Goal: Use online tool/utility: Utilize a website feature to perform a specific function

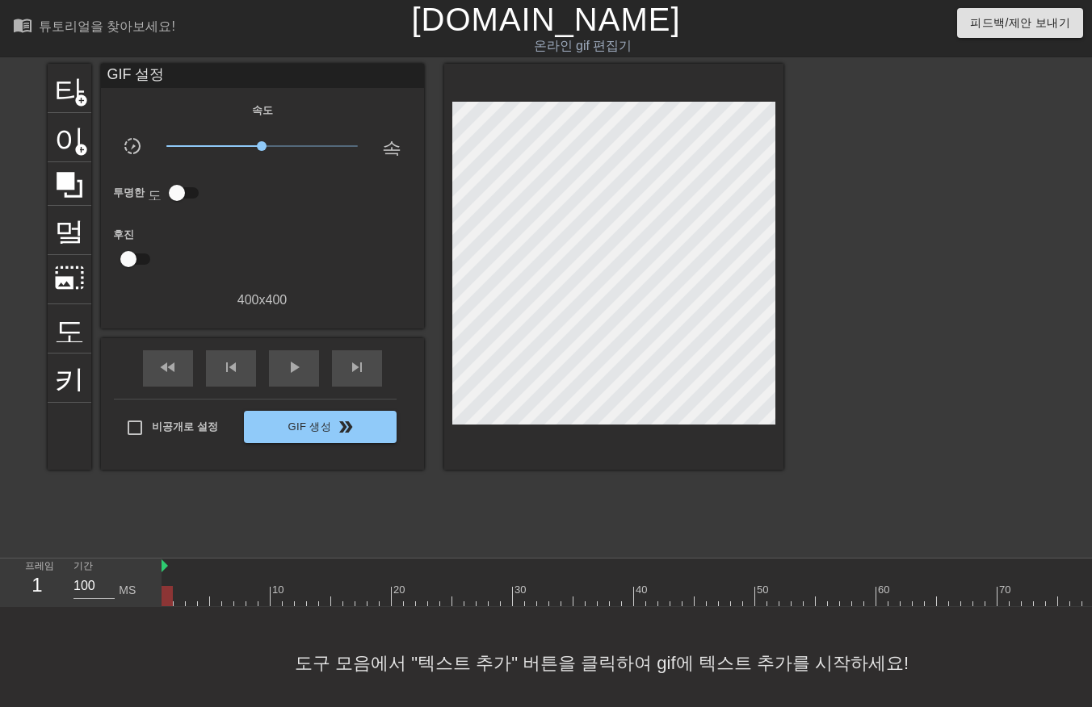
scroll to position [25, 12]
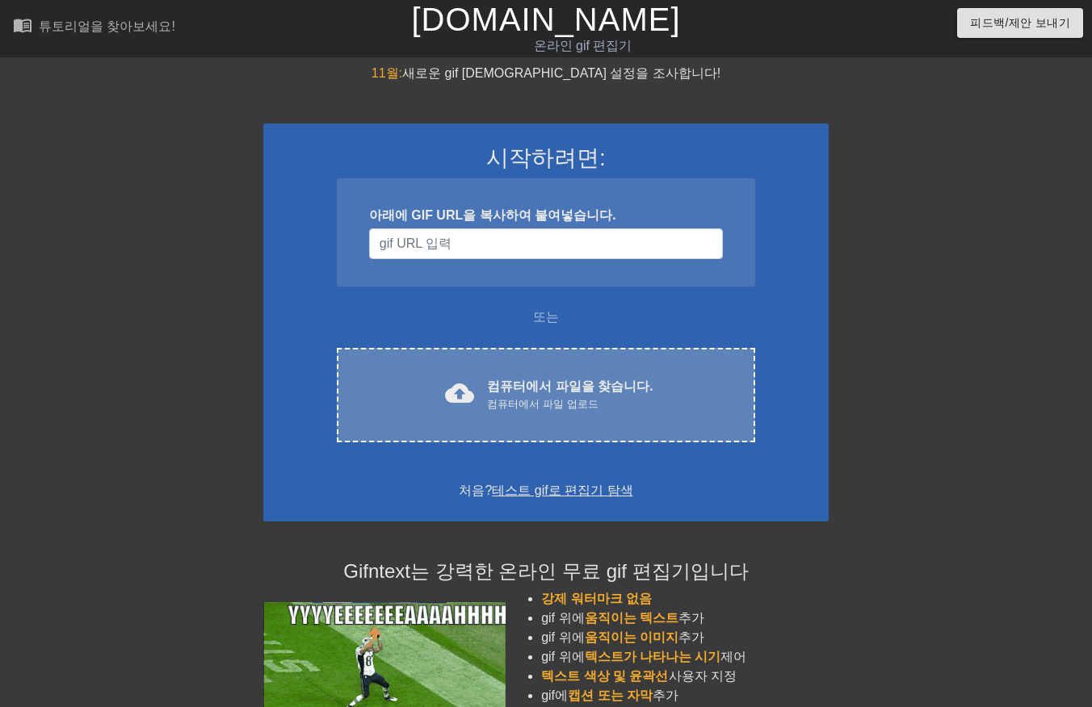
scroll to position [29, 12]
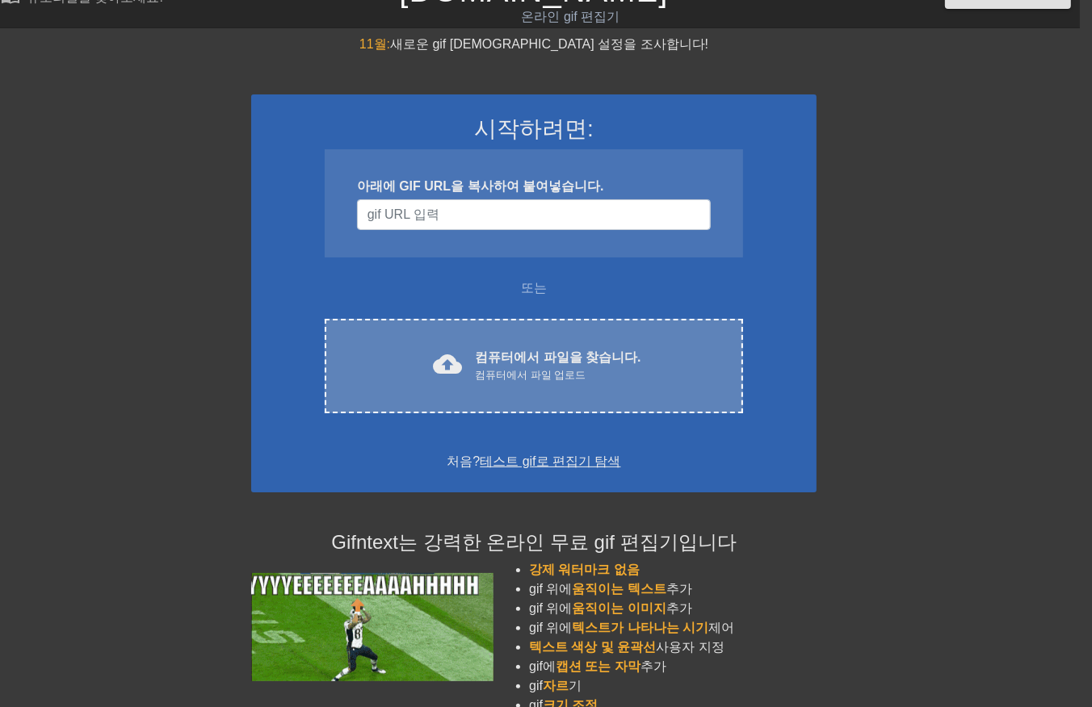
click at [590, 365] on div "컴퓨터에서 파일을 찾습니다. 컴퓨터에서 파일 업로드" at bounding box center [558, 366] width 166 height 36
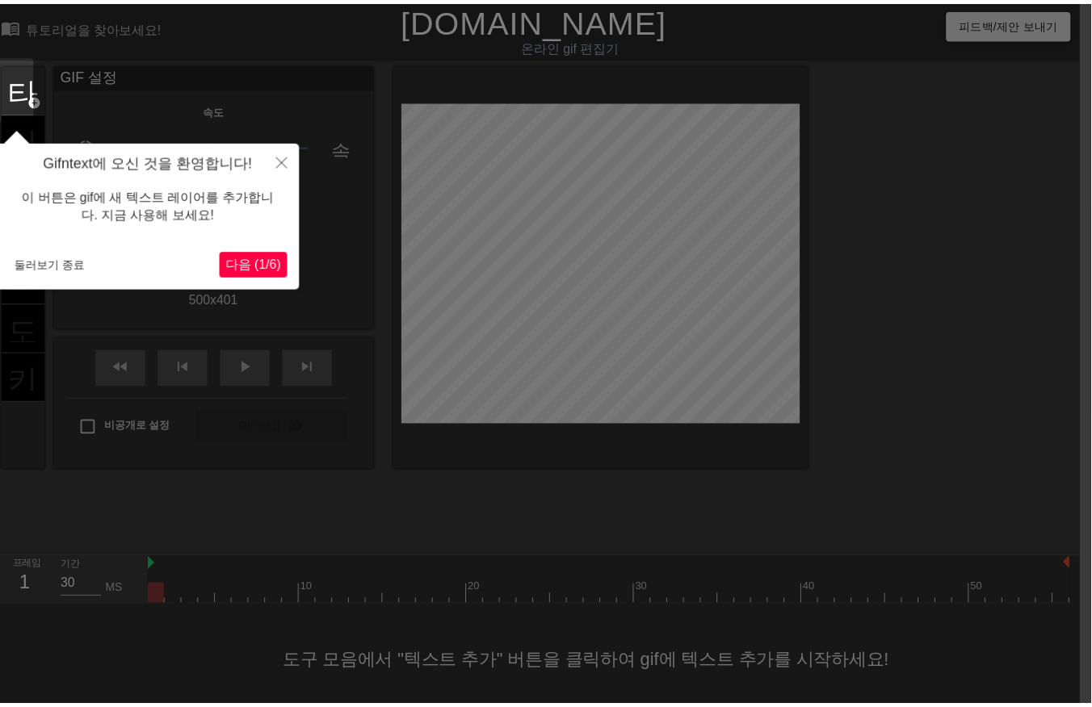
scroll to position [25, 12]
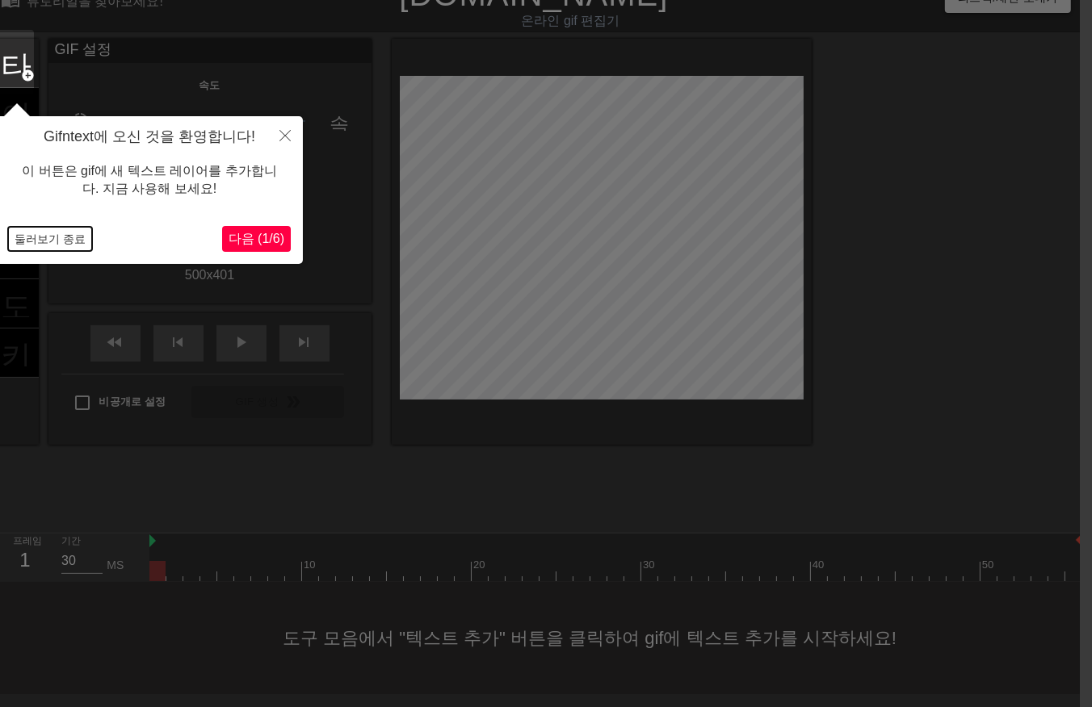
click at [58, 234] on button "둘러보기 종료" at bounding box center [50, 239] width 84 height 24
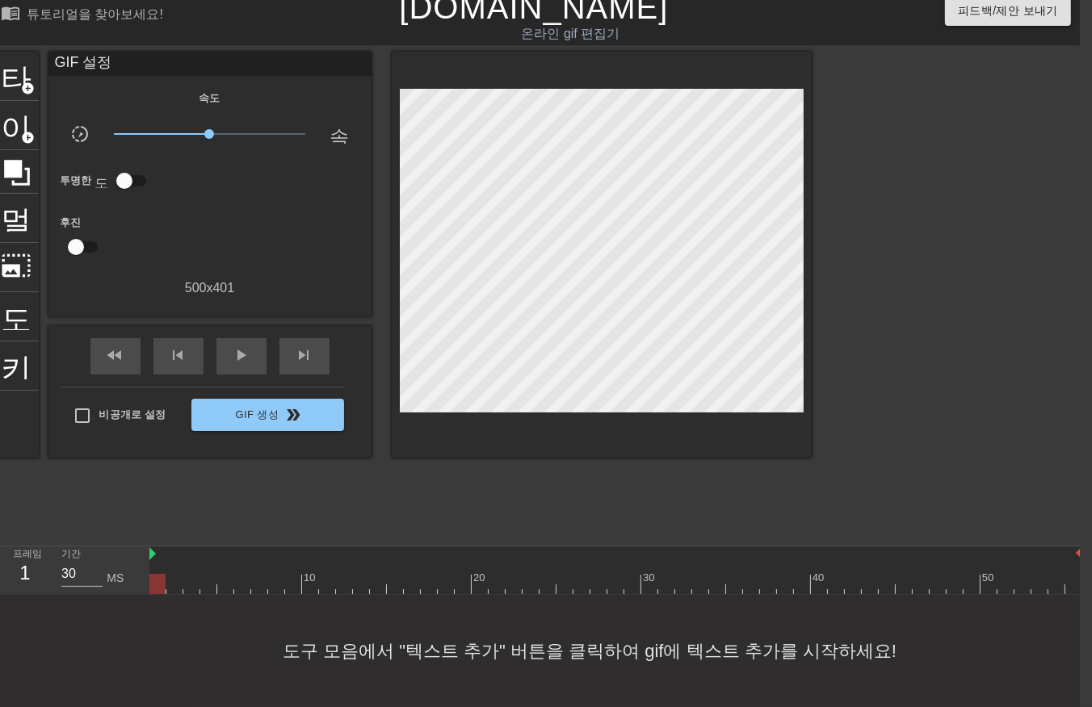
click at [174, 574] on div at bounding box center [615, 584] width 933 height 20
click at [192, 574] on div at bounding box center [615, 584] width 933 height 20
click at [208, 574] on div at bounding box center [615, 584] width 933 height 20
click at [224, 574] on div at bounding box center [615, 584] width 933 height 20
click at [240, 574] on div at bounding box center [615, 584] width 933 height 20
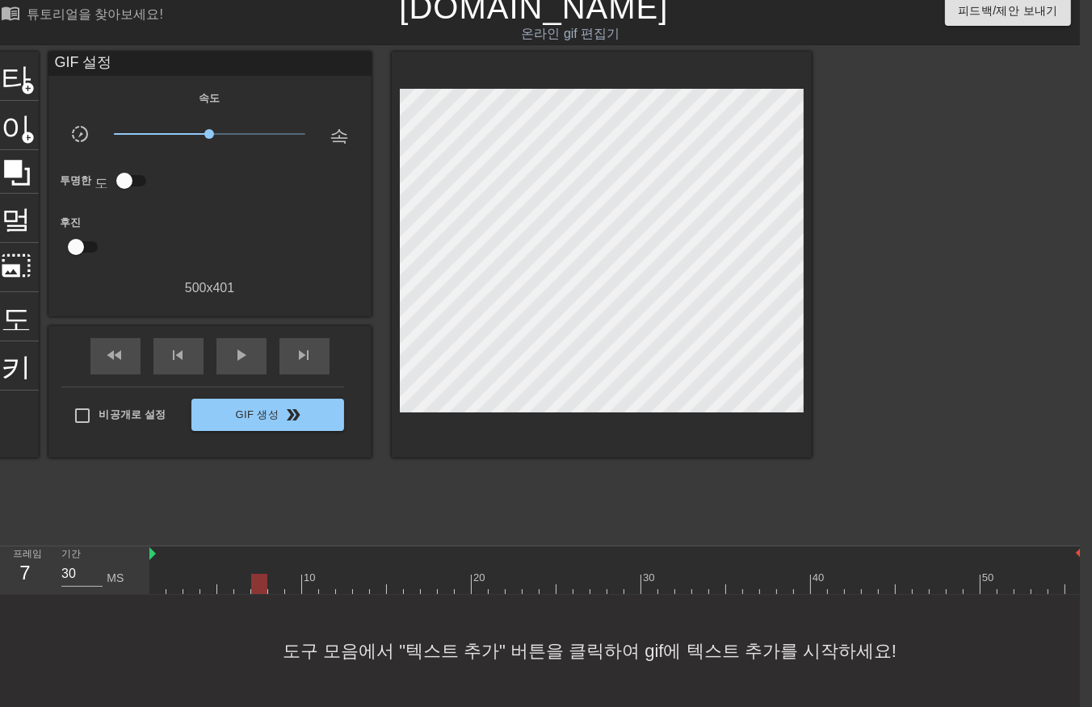
drag, startPoint x: 254, startPoint y: 569, endPoint x: 264, endPoint y: 569, distance: 10.5
click at [254, 574] on div at bounding box center [615, 584] width 933 height 20
click at [272, 574] on div at bounding box center [615, 584] width 933 height 20
click at [291, 574] on div at bounding box center [615, 584] width 933 height 20
click at [309, 574] on div at bounding box center [615, 584] width 933 height 20
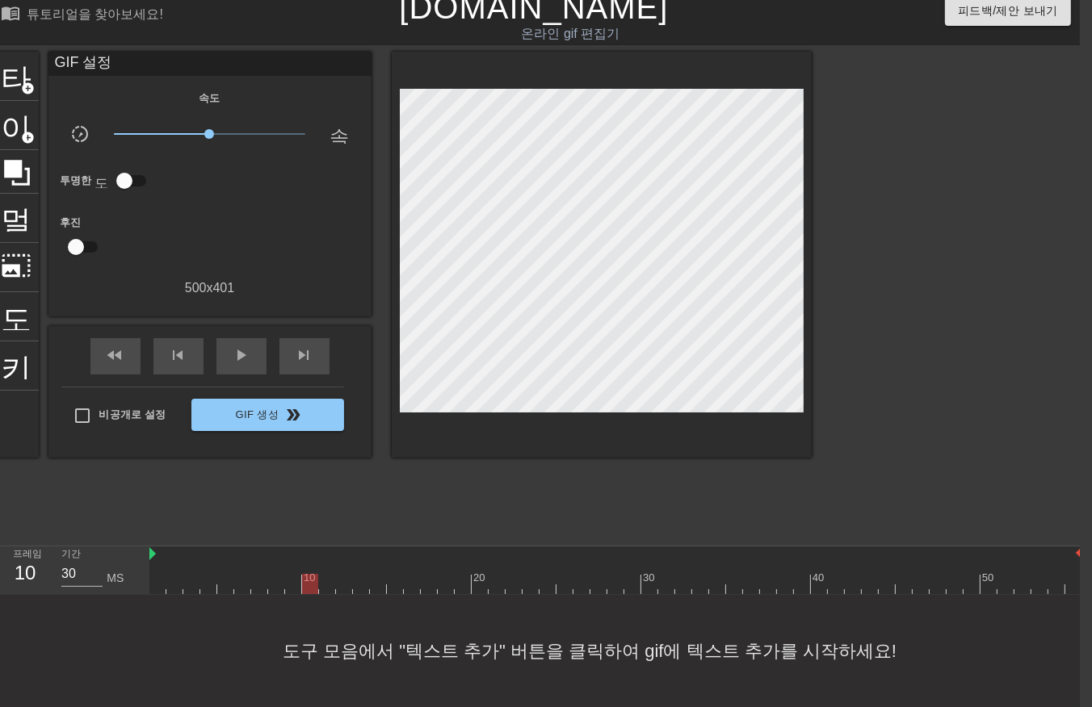
click at [327, 575] on div at bounding box center [615, 584] width 933 height 20
click at [338, 574] on div at bounding box center [615, 584] width 933 height 20
click at [329, 574] on div at bounding box center [615, 584] width 933 height 20
click at [341, 574] on div at bounding box center [615, 584] width 933 height 20
drag, startPoint x: 354, startPoint y: 569, endPoint x: 367, endPoint y: 577, distance: 15.2
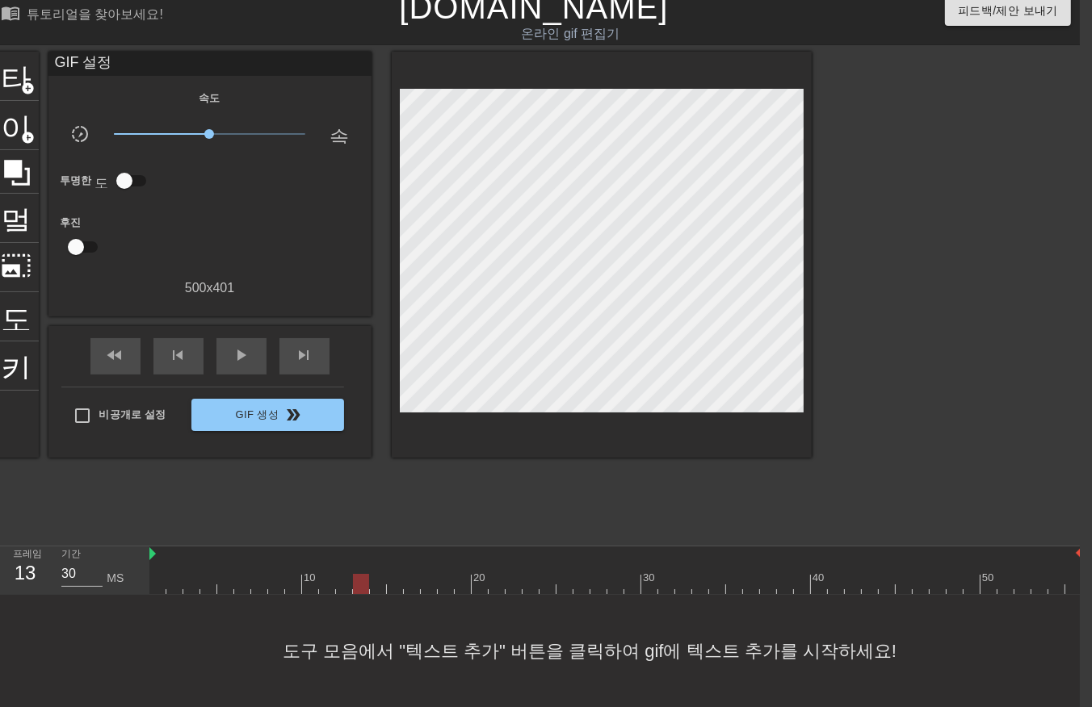
click at [357, 574] on div at bounding box center [615, 584] width 933 height 20
click at [378, 574] on div at bounding box center [615, 584] width 933 height 20
click at [393, 574] on div at bounding box center [615, 584] width 933 height 20
click at [410, 575] on div at bounding box center [615, 584] width 933 height 20
click at [429, 574] on div at bounding box center [615, 584] width 933 height 20
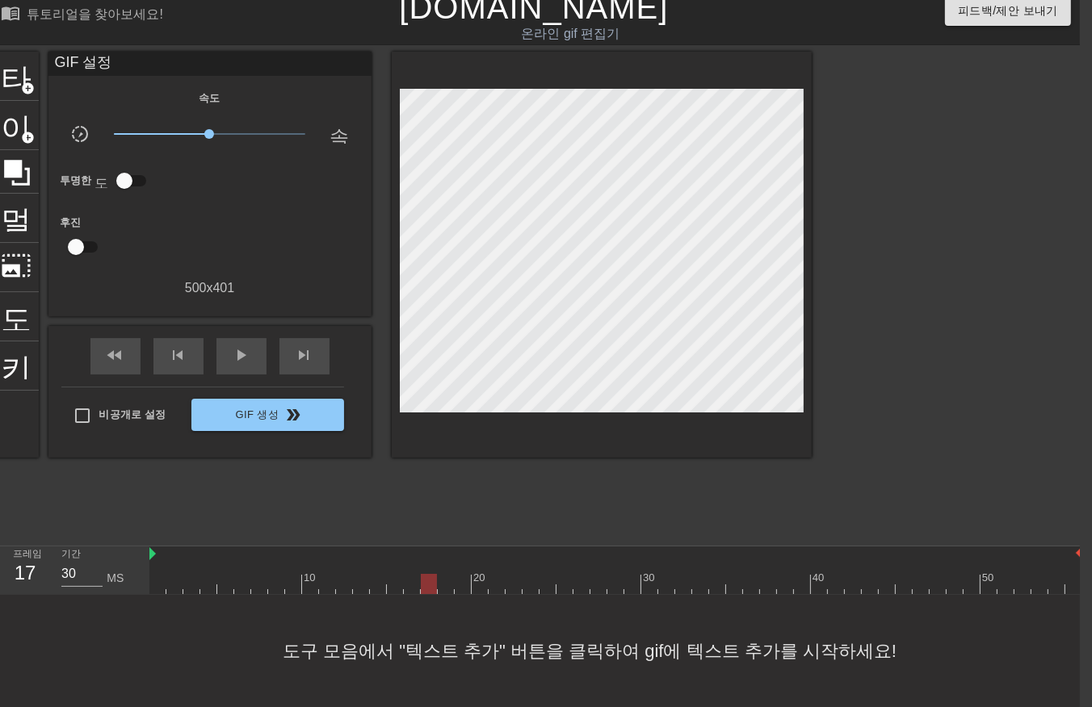
drag, startPoint x: 441, startPoint y: 569, endPoint x: 450, endPoint y: 571, distance: 9.0
click at [442, 574] on div at bounding box center [615, 584] width 933 height 20
click at [460, 574] on div at bounding box center [615, 584] width 933 height 20
click at [481, 577] on div at bounding box center [615, 584] width 933 height 20
click at [499, 574] on div at bounding box center [615, 584] width 933 height 20
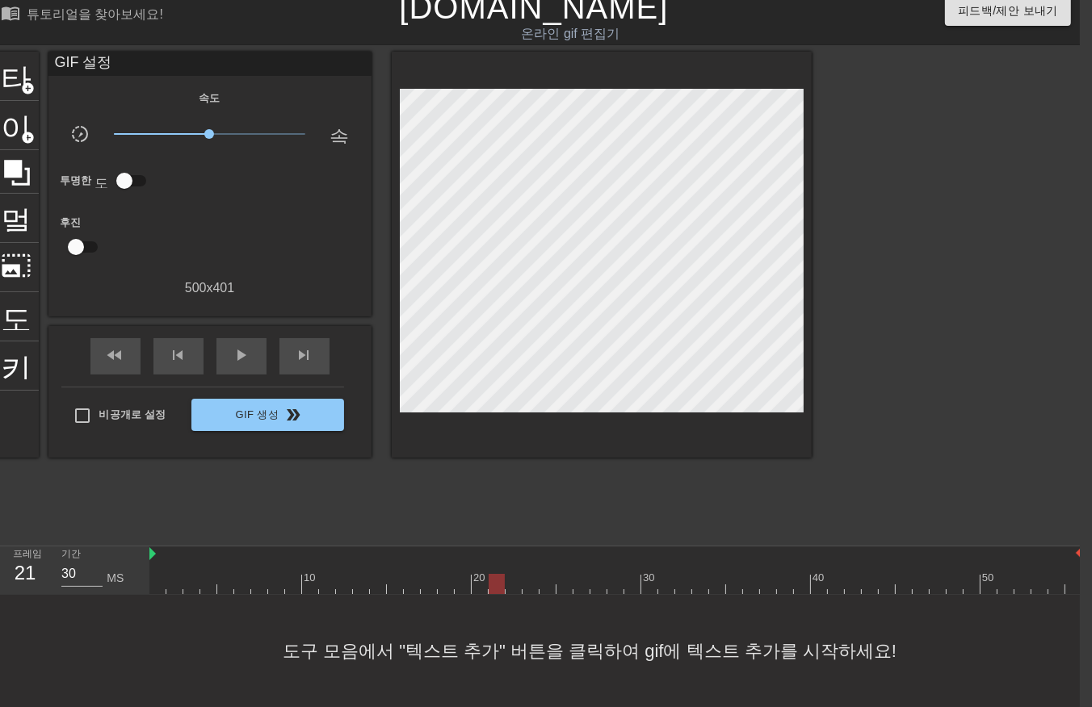
click at [514, 574] on div at bounding box center [615, 584] width 933 height 20
click at [529, 574] on div at bounding box center [615, 584] width 933 height 20
click at [546, 574] on div at bounding box center [615, 584] width 933 height 20
click at [560, 574] on div at bounding box center [615, 584] width 933 height 20
click at [576, 574] on div at bounding box center [615, 584] width 933 height 20
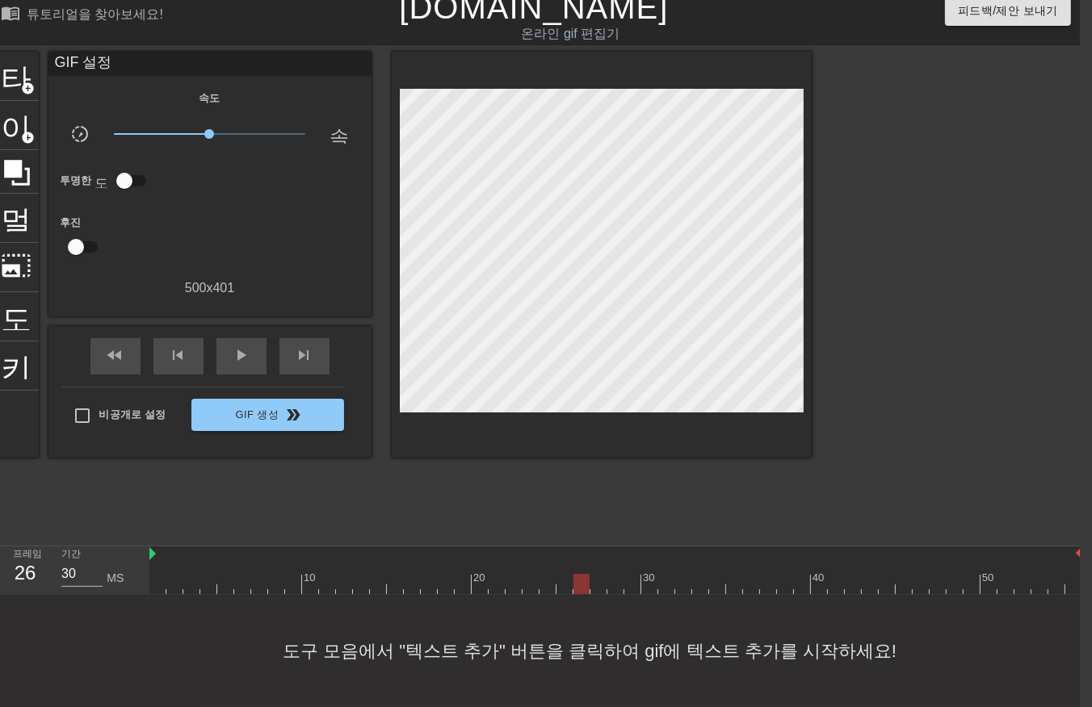
click at [594, 577] on div at bounding box center [615, 584] width 933 height 20
click at [611, 574] on div at bounding box center [615, 584] width 933 height 20
click at [630, 574] on div at bounding box center [615, 584] width 933 height 20
click at [646, 574] on div at bounding box center [615, 584] width 933 height 20
drag, startPoint x: 658, startPoint y: 572, endPoint x: 666, endPoint y: 573, distance: 8.2
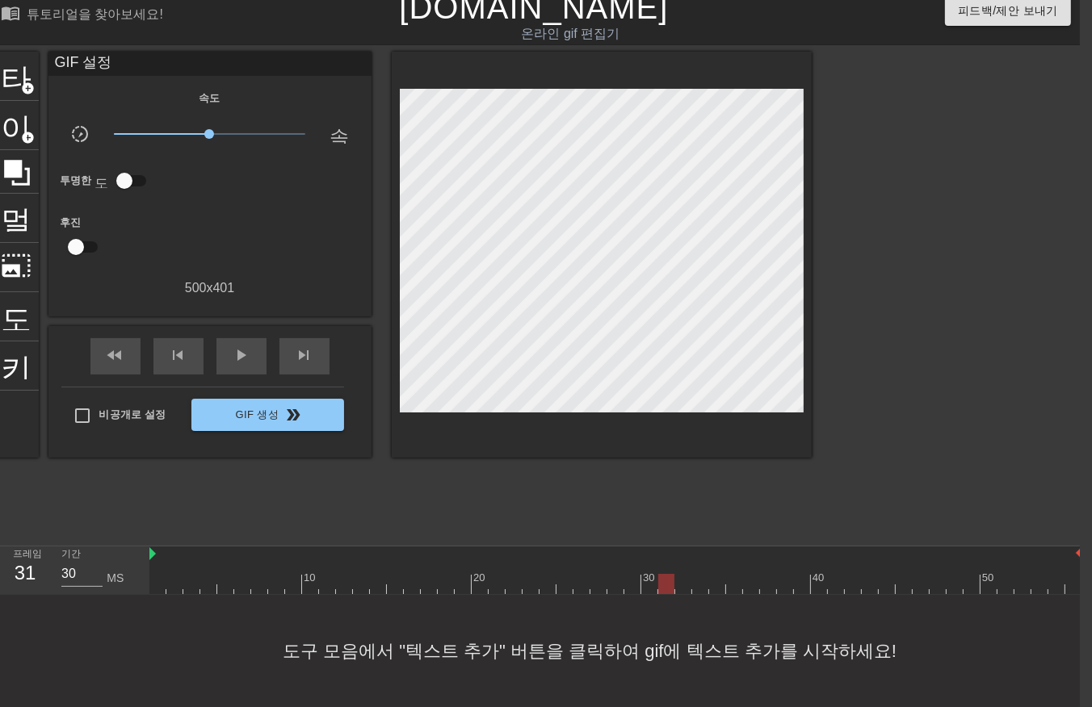
click at [662, 574] on div at bounding box center [615, 584] width 933 height 20
drag, startPoint x: 682, startPoint y: 563, endPoint x: 689, endPoint y: 569, distance: 8.6
click at [682, 574] on div at bounding box center [615, 584] width 933 height 20
click at [697, 574] on div at bounding box center [615, 584] width 933 height 20
click at [717, 574] on div at bounding box center [615, 584] width 933 height 20
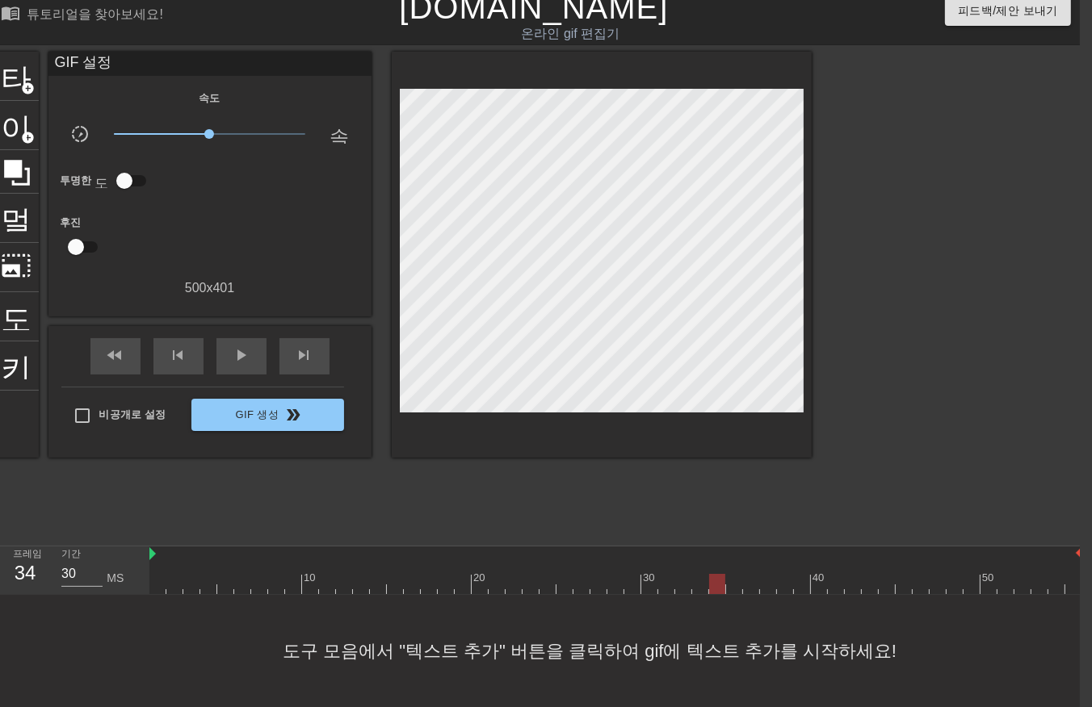
click at [731, 574] on div at bounding box center [615, 584] width 933 height 20
click at [749, 577] on div at bounding box center [615, 584] width 933 height 20
drag, startPoint x: 764, startPoint y: 571, endPoint x: 775, endPoint y: 573, distance: 11.6
click at [764, 574] on div at bounding box center [615, 584] width 933 height 20
click at [777, 576] on div at bounding box center [615, 584] width 933 height 20
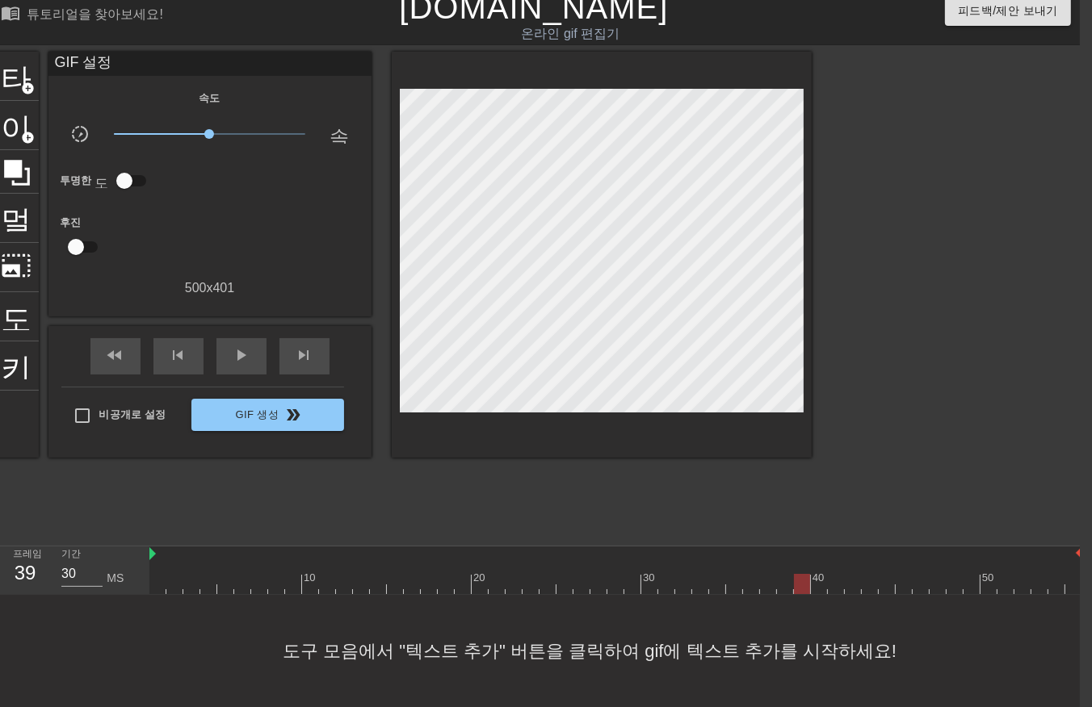
drag, startPoint x: 800, startPoint y: 569, endPoint x: 804, endPoint y: 577, distance: 8.7
click at [802, 574] on div at bounding box center [615, 584] width 933 height 20
drag, startPoint x: 816, startPoint y: 569, endPoint x: 825, endPoint y: 582, distance: 16.4
click at [821, 580] on div at bounding box center [615, 584] width 933 height 20
click at [832, 574] on div at bounding box center [615, 584] width 933 height 20
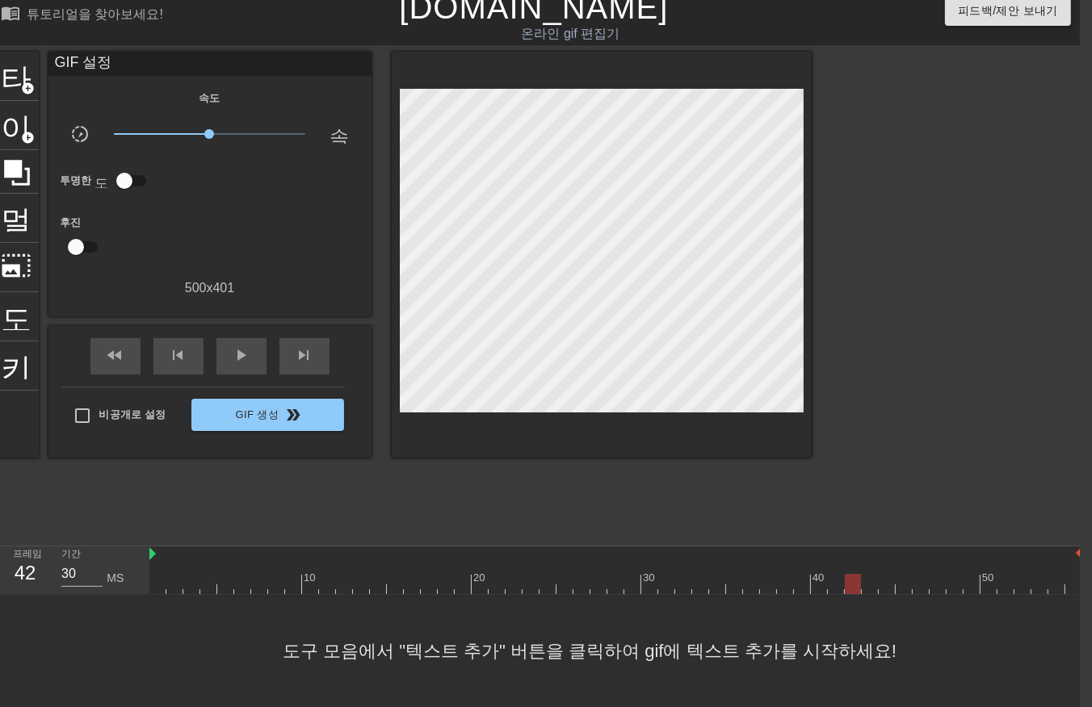
drag, startPoint x: 848, startPoint y: 569, endPoint x: 863, endPoint y: 570, distance: 14.6
click at [850, 574] on div at bounding box center [615, 584] width 933 height 20
drag, startPoint x: 866, startPoint y: 566, endPoint x: 874, endPoint y: 567, distance: 8.1
click at [867, 574] on div at bounding box center [615, 584] width 933 height 20
click at [884, 574] on div at bounding box center [615, 584] width 933 height 20
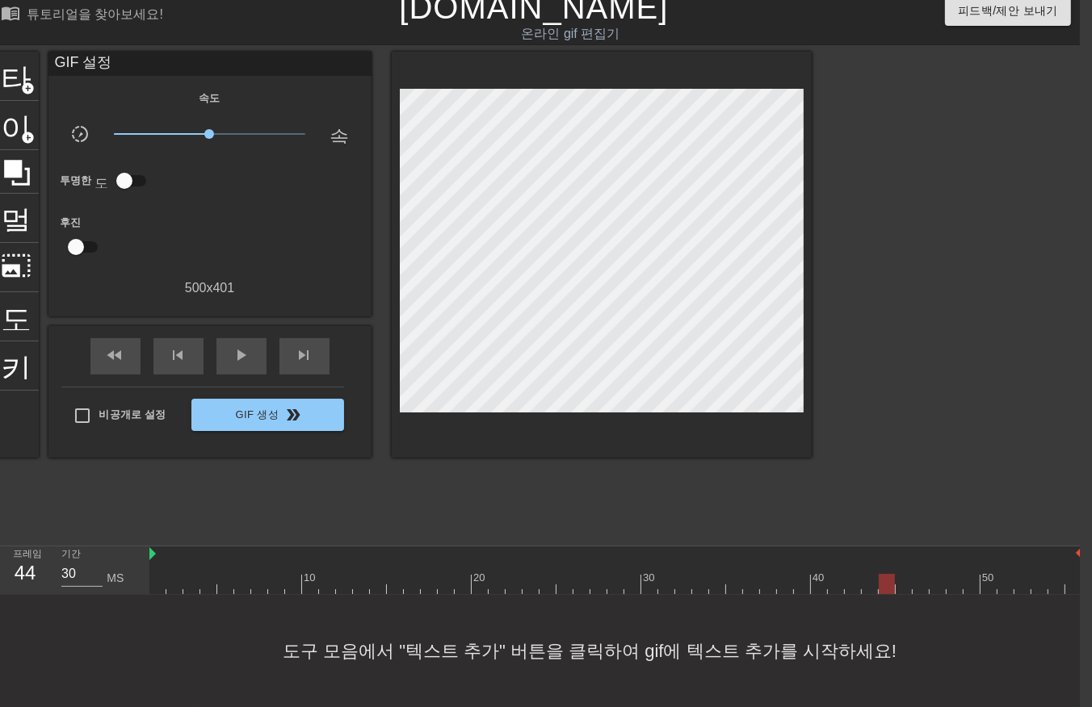
drag, startPoint x: 899, startPoint y: 572, endPoint x: 909, endPoint y: 573, distance: 9.8
click at [900, 574] on div at bounding box center [615, 584] width 933 height 20
drag, startPoint x: 918, startPoint y: 572, endPoint x: 933, endPoint y: 573, distance: 14.6
click at [918, 574] on div at bounding box center [615, 584] width 933 height 20
click at [933, 574] on div at bounding box center [615, 584] width 933 height 20
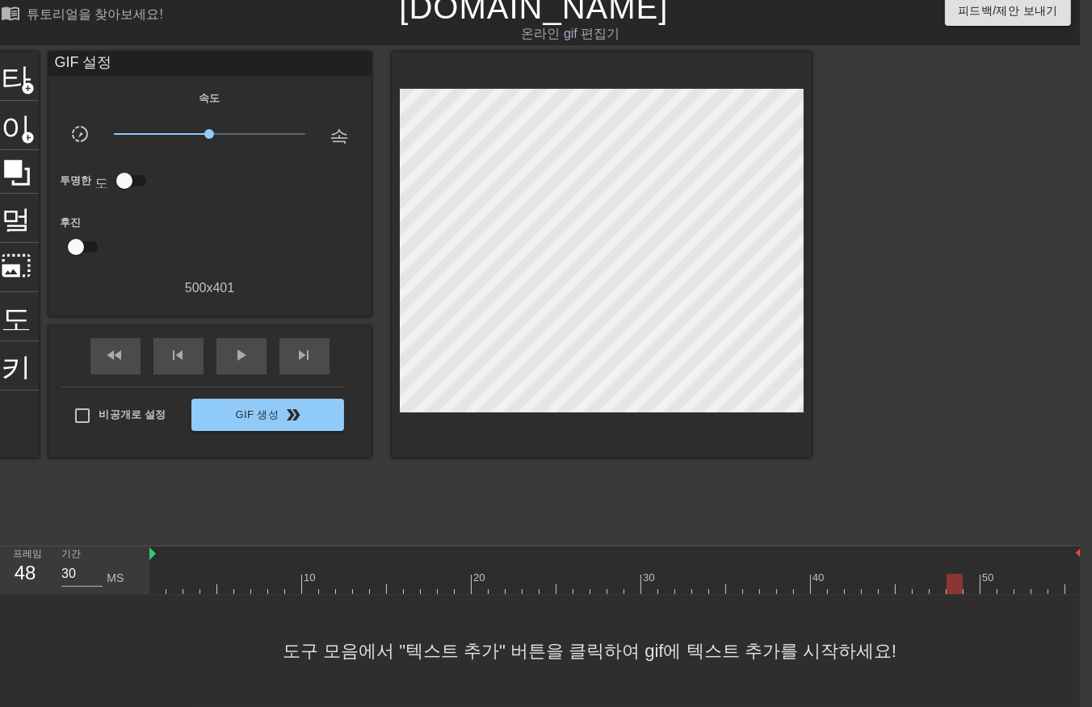
drag, startPoint x: 951, startPoint y: 568, endPoint x: 965, endPoint y: 566, distance: 14.6
click at [951, 574] on div at bounding box center [615, 584] width 933 height 20
drag, startPoint x: 965, startPoint y: 563, endPoint x: 977, endPoint y: 566, distance: 12.5
click at [967, 574] on div at bounding box center [615, 584] width 933 height 20
click at [990, 574] on div at bounding box center [615, 584] width 933 height 20
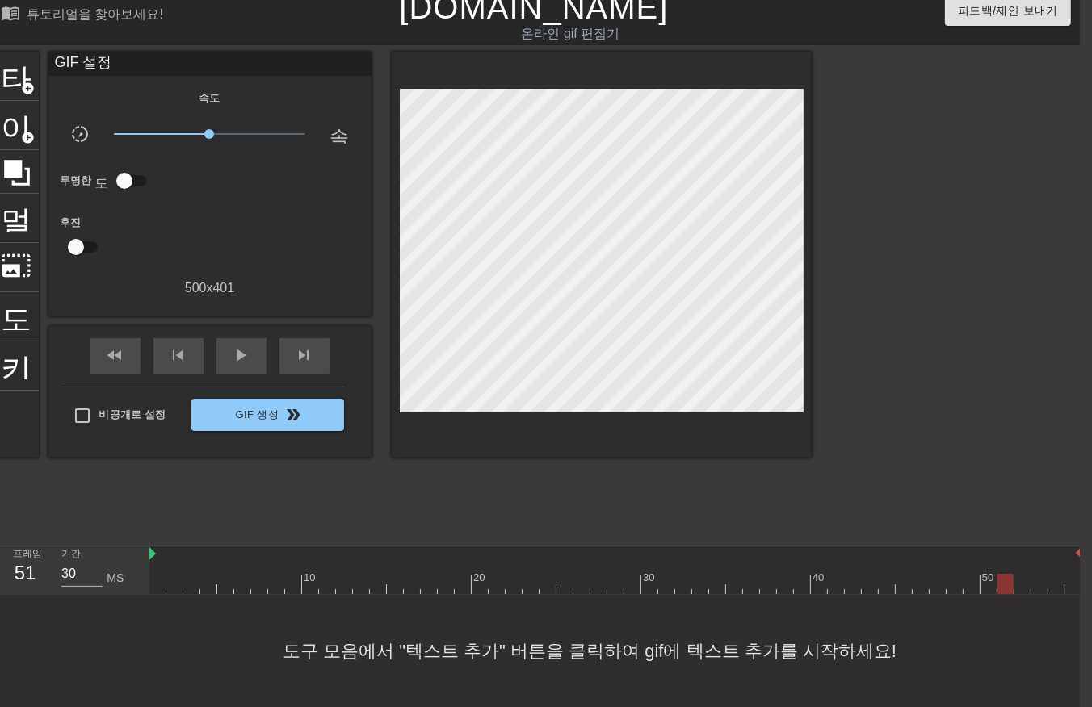
drag, startPoint x: 1005, startPoint y: 568, endPoint x: 1015, endPoint y: 576, distance: 13.2
click at [1007, 575] on div at bounding box center [615, 584] width 933 height 20
click at [1022, 574] on div at bounding box center [615, 584] width 933 height 20
click at [1037, 574] on div at bounding box center [615, 584] width 933 height 20
drag, startPoint x: 1052, startPoint y: 569, endPoint x: 1064, endPoint y: 573, distance: 12.0
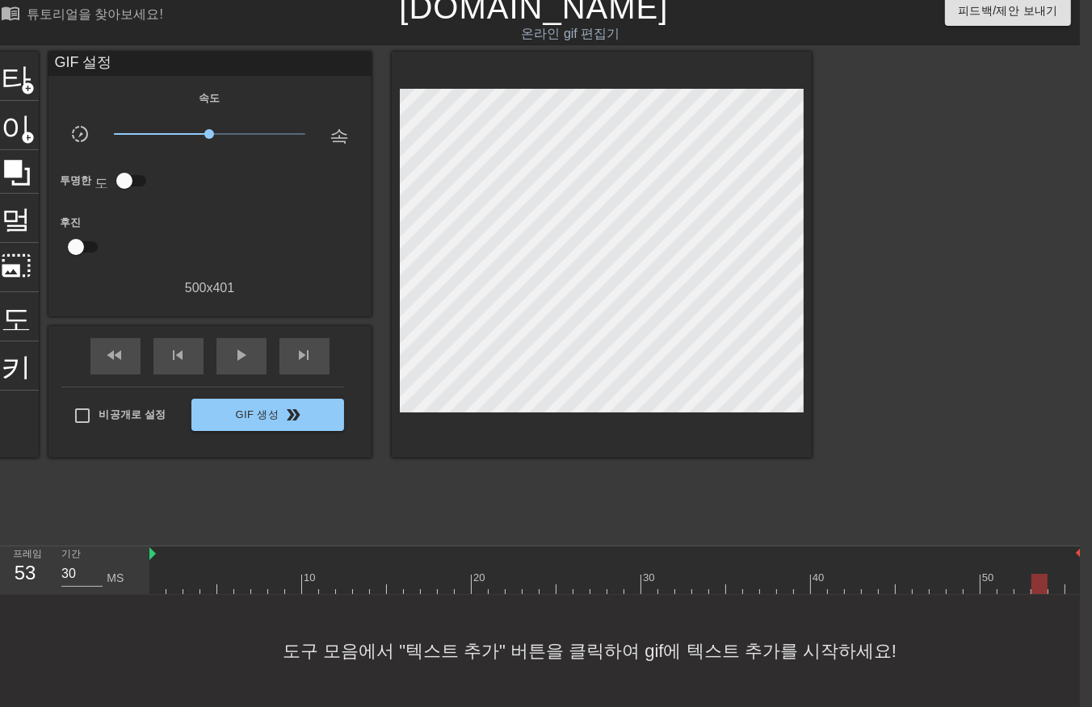
click at [1054, 574] on div at bounding box center [615, 584] width 933 height 20
click at [1070, 574] on div at bounding box center [615, 584] width 933 height 20
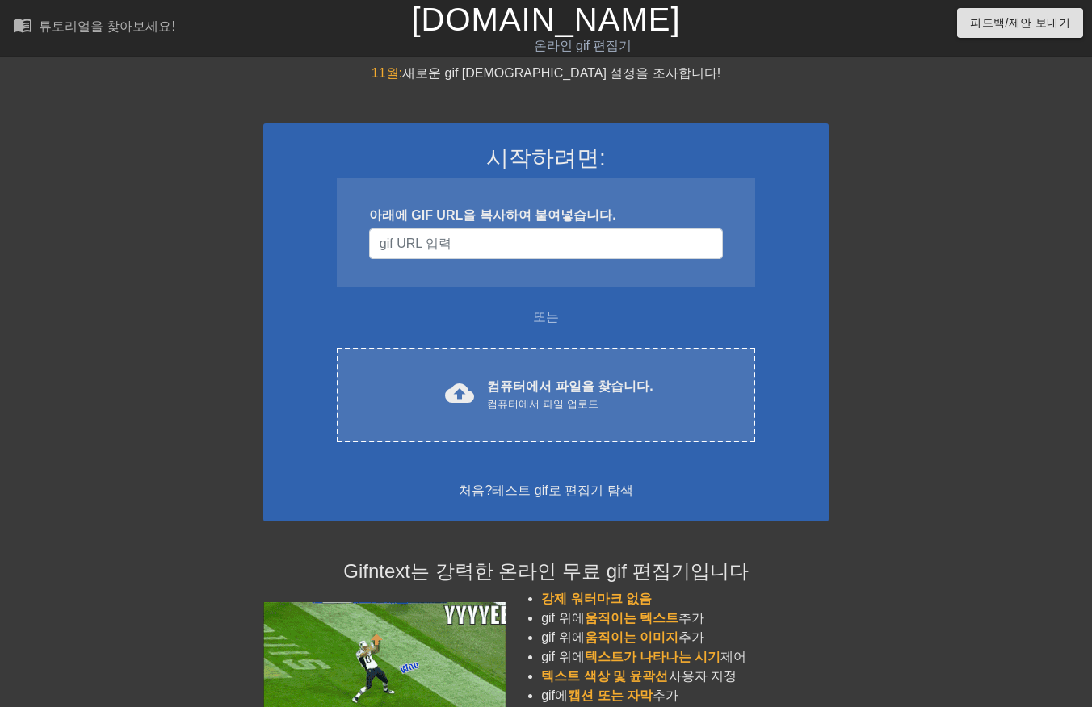
scroll to position [29, 12]
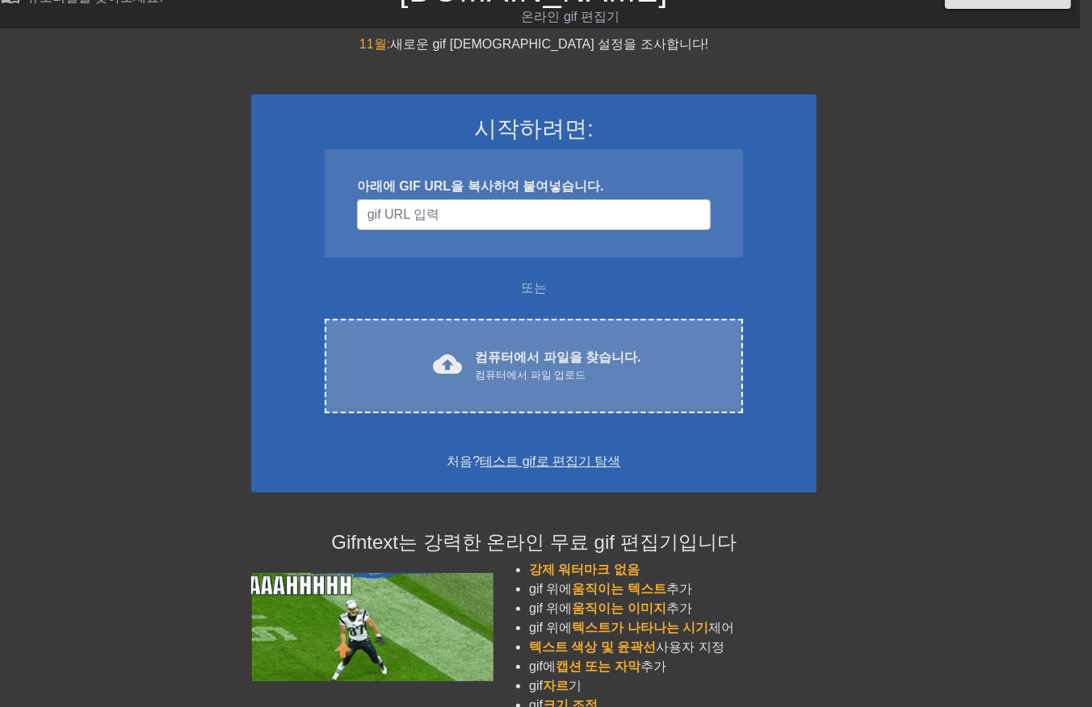
click at [568, 351] on font "컴퓨터에서 파일을 찾습니다." at bounding box center [558, 358] width 166 height 14
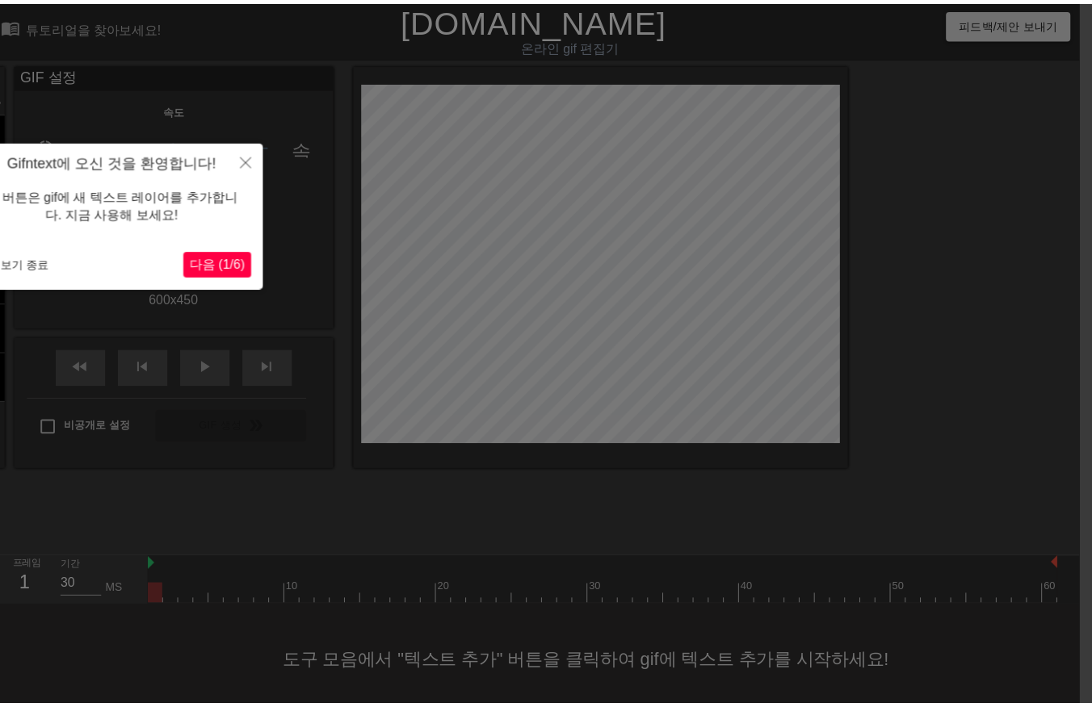
scroll to position [11, 12]
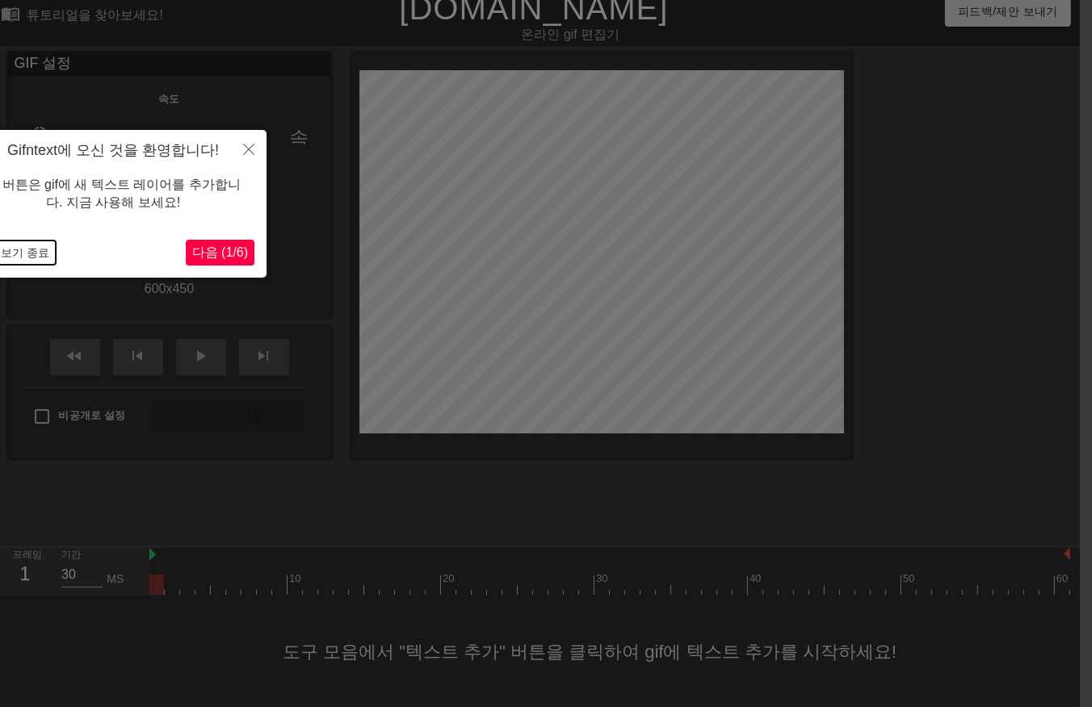
click at [35, 259] on button "둘러보기 종료" at bounding box center [14, 253] width 84 height 24
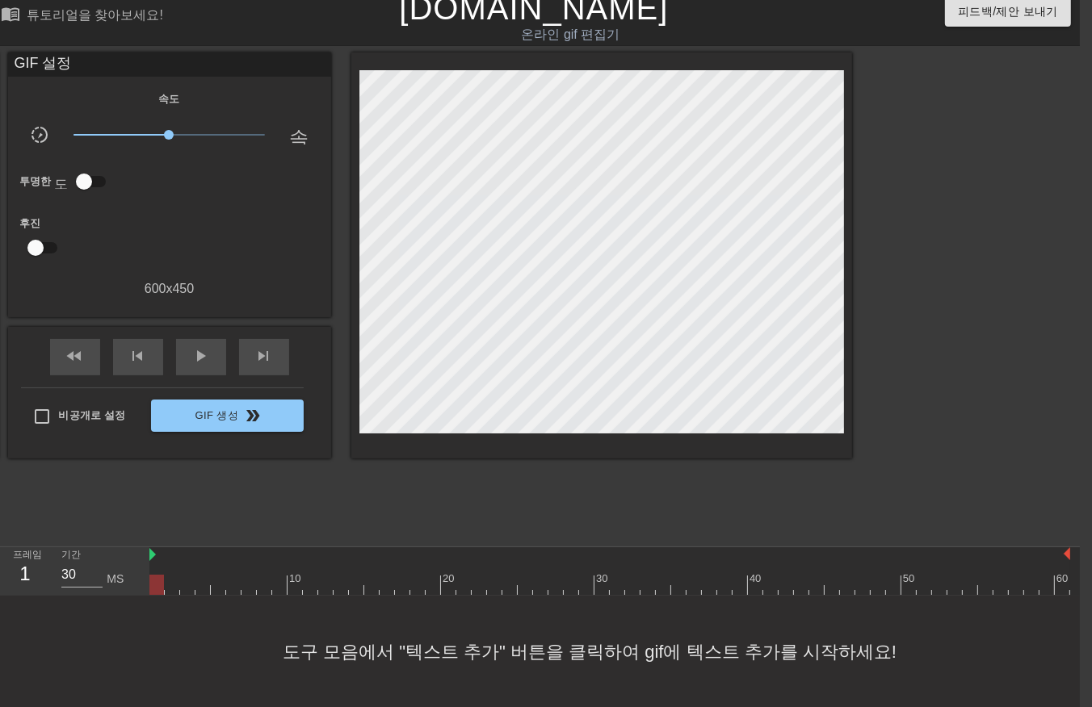
click at [1063, 588] on div at bounding box center [609, 585] width 921 height 20
click at [1075, 586] on div "10 20 30 40 50 60" at bounding box center [614, 572] width 930 height 48
click at [1074, 579] on div "10 20 30 40 50 60" at bounding box center [614, 572] width 930 height 48
drag, startPoint x: 1075, startPoint y: 580, endPoint x: 1067, endPoint y: 596, distance: 18.1
click at [1067, 596] on div "menu_book 튜토리얼을 찾아보세요! Gifntext.com 온라인 gif 편집기 피드백/제안 보내기 타이틀 add_circle 이미지 a…" at bounding box center [534, 349] width 1092 height 720
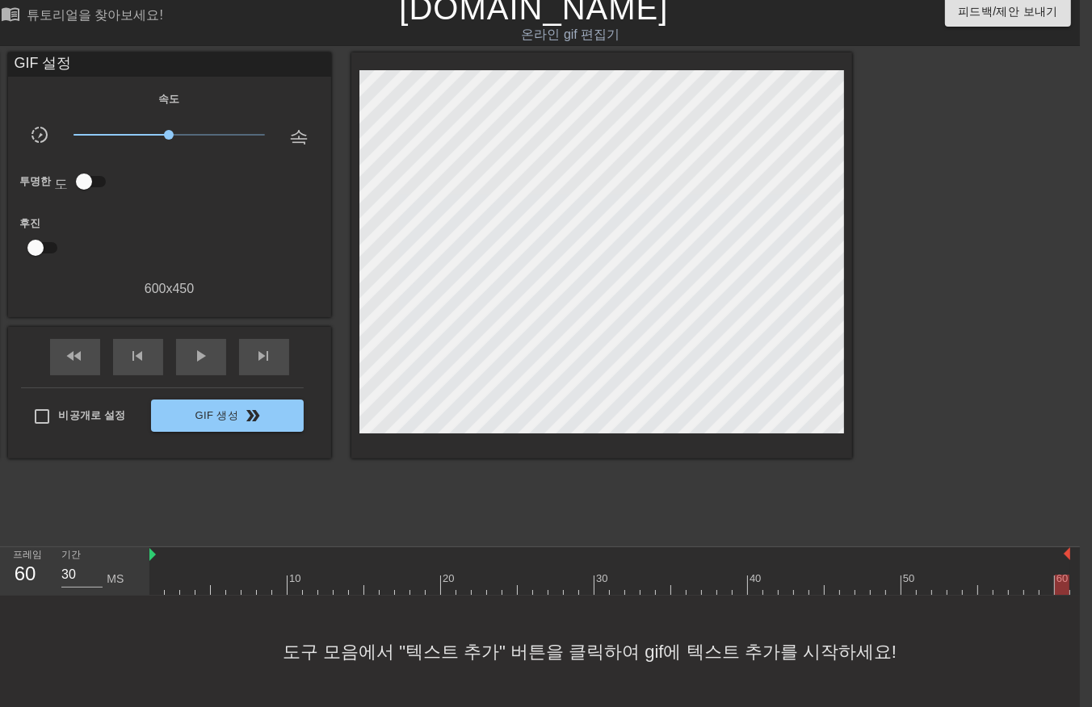
scroll to position [11, 33]
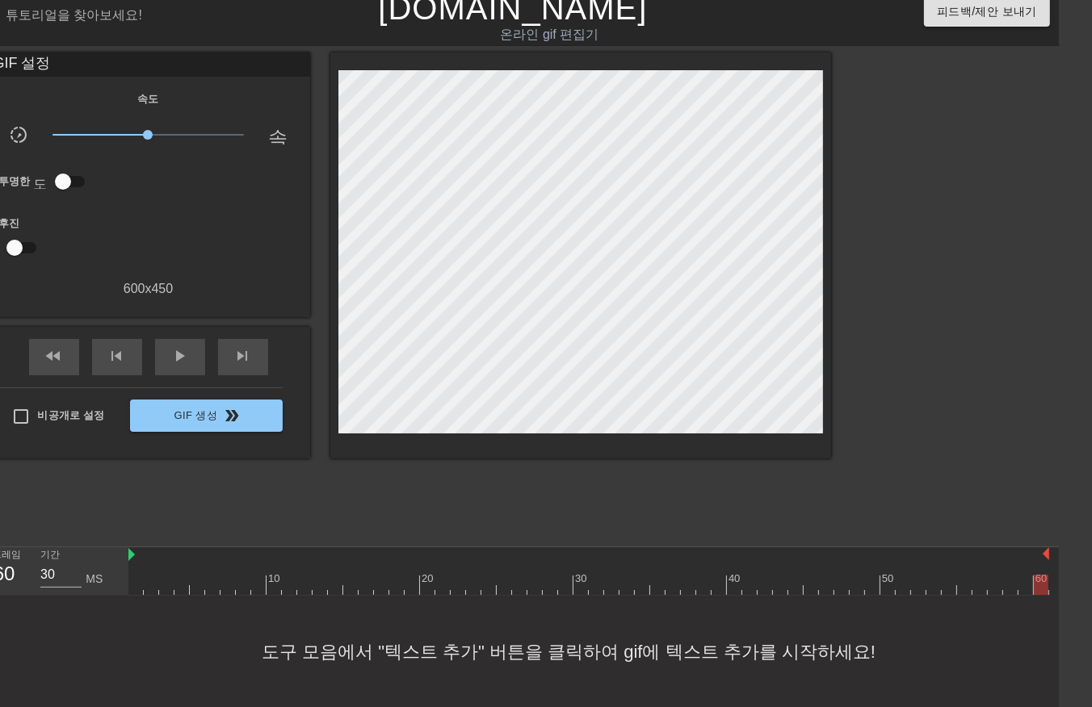
click at [1052, 587] on div "10 20 30 40 50 60" at bounding box center [593, 572] width 930 height 48
click at [134, 588] on div at bounding box center [588, 585] width 921 height 20
click at [187, 347] on span "play_arrow" at bounding box center [179, 355] width 19 height 19
click at [180, 364] on span "일시 중지" at bounding box center [179, 355] width 19 height 19
click at [132, 590] on div at bounding box center [588, 585] width 921 height 20
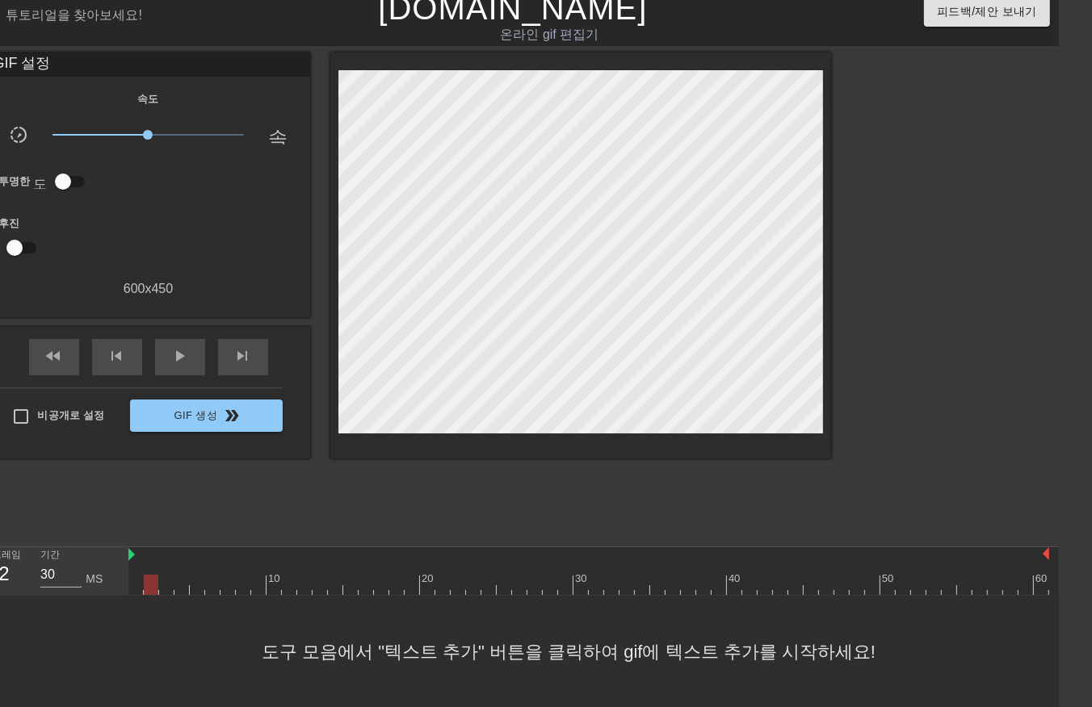
click at [148, 586] on div at bounding box center [588, 585] width 921 height 20
click at [162, 586] on div at bounding box center [588, 585] width 921 height 20
drag, startPoint x: 178, startPoint y: 584, endPoint x: 183, endPoint y: 590, distance: 8.6
click at [178, 585] on div at bounding box center [588, 585] width 921 height 20
drag, startPoint x: 195, startPoint y: 588, endPoint x: 196, endPoint y: 598, distance: 9.8
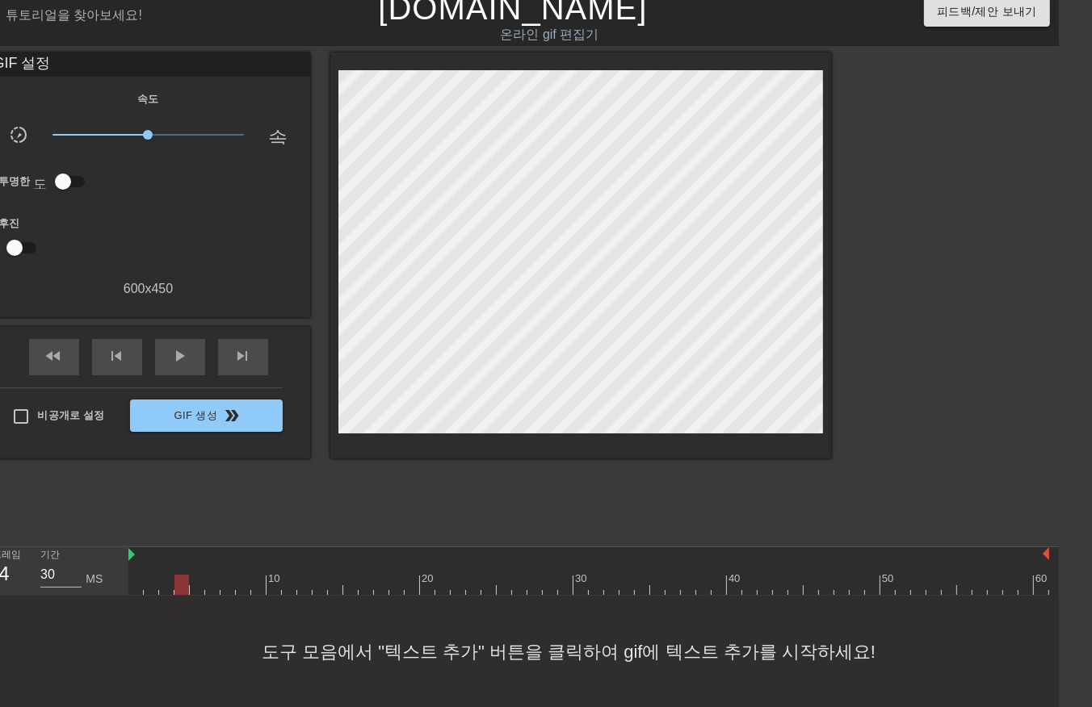
click at [194, 588] on div at bounding box center [588, 585] width 921 height 20
click at [211, 585] on div at bounding box center [588, 585] width 921 height 20
click at [221, 582] on div at bounding box center [588, 585] width 921 height 20
click at [240, 584] on div at bounding box center [588, 585] width 921 height 20
click at [254, 587] on div at bounding box center [588, 585] width 921 height 20
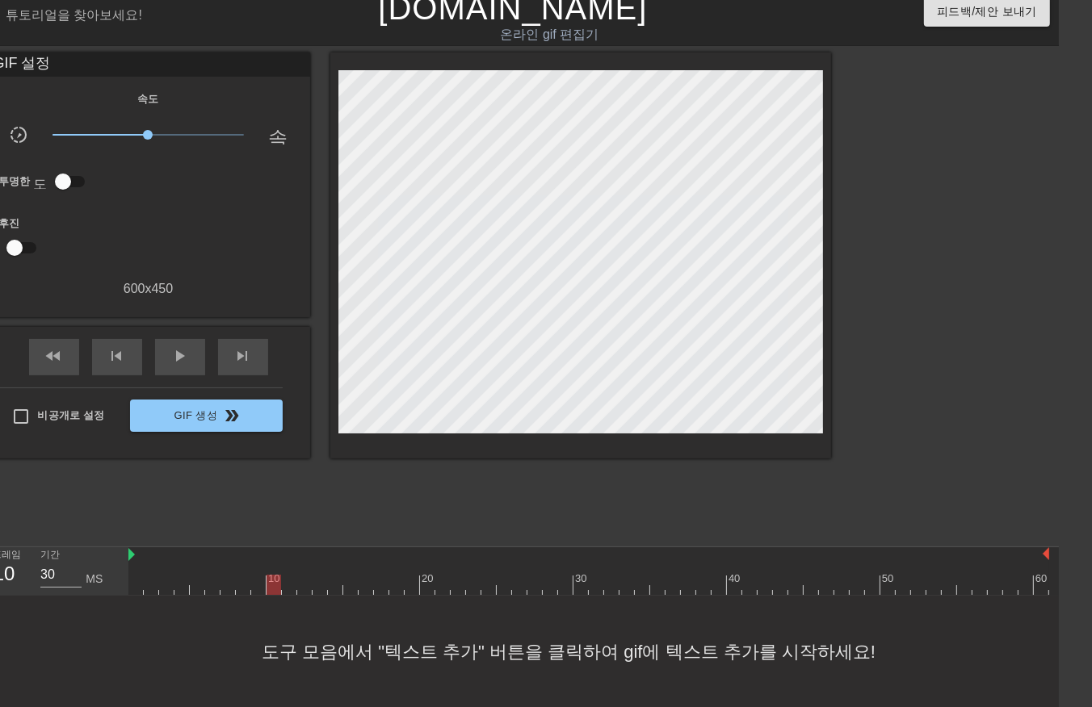
drag, startPoint x: 271, startPoint y: 588, endPoint x: 276, endPoint y: 596, distance: 9.9
click at [271, 591] on div at bounding box center [588, 585] width 921 height 20
drag, startPoint x: 288, startPoint y: 587, endPoint x: 294, endPoint y: 596, distance: 11.0
click at [288, 591] on div at bounding box center [588, 585] width 921 height 20
click at [304, 586] on div at bounding box center [588, 585] width 921 height 20
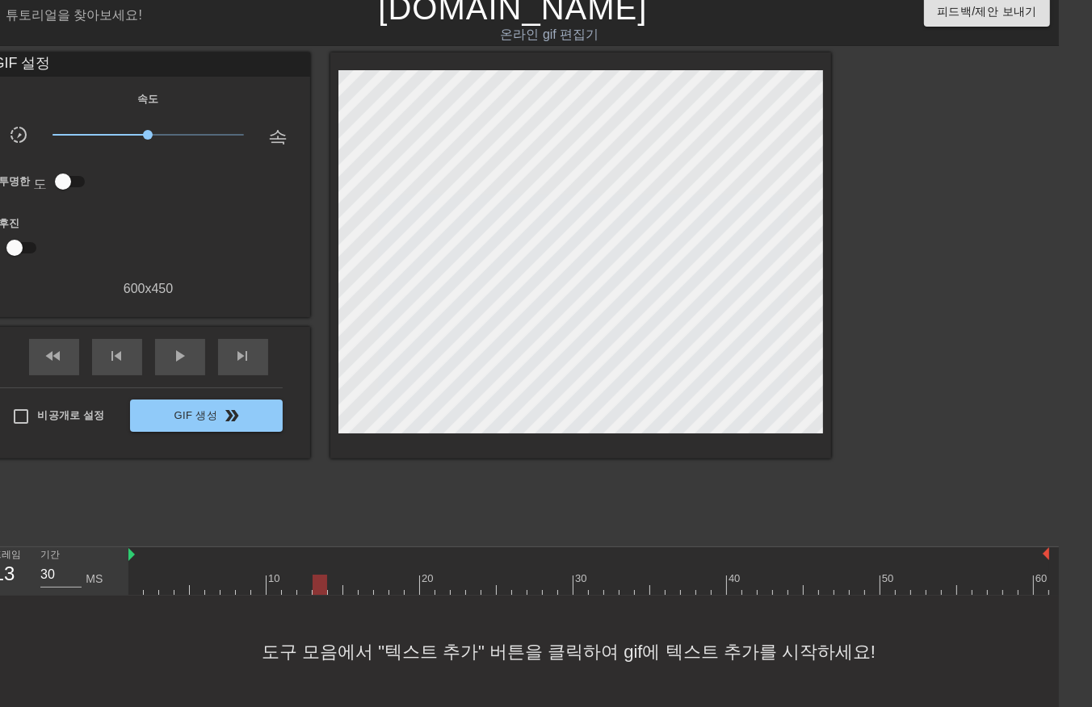
click at [317, 585] on div at bounding box center [588, 585] width 921 height 20
click at [330, 585] on div at bounding box center [588, 585] width 921 height 20
click at [347, 588] on div at bounding box center [588, 585] width 921 height 20
click at [363, 591] on div at bounding box center [588, 585] width 921 height 20
click at [377, 590] on div at bounding box center [588, 585] width 921 height 20
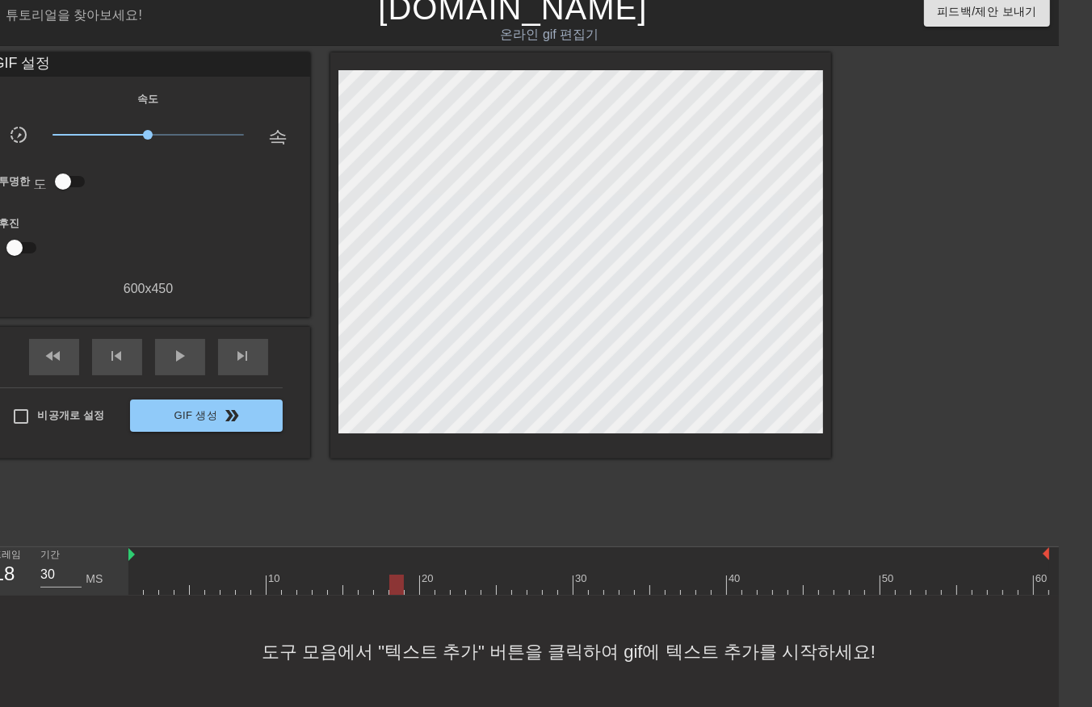
drag, startPoint x: 393, startPoint y: 586, endPoint x: 398, endPoint y: 594, distance: 9.4
click at [393, 591] on div at bounding box center [588, 585] width 921 height 20
drag, startPoint x: 407, startPoint y: 582, endPoint x: 405, endPoint y: 596, distance: 13.9
click at [405, 586] on div at bounding box center [588, 585] width 921 height 20
drag, startPoint x: 424, startPoint y: 584, endPoint x: 429, endPoint y: 592, distance: 9.4
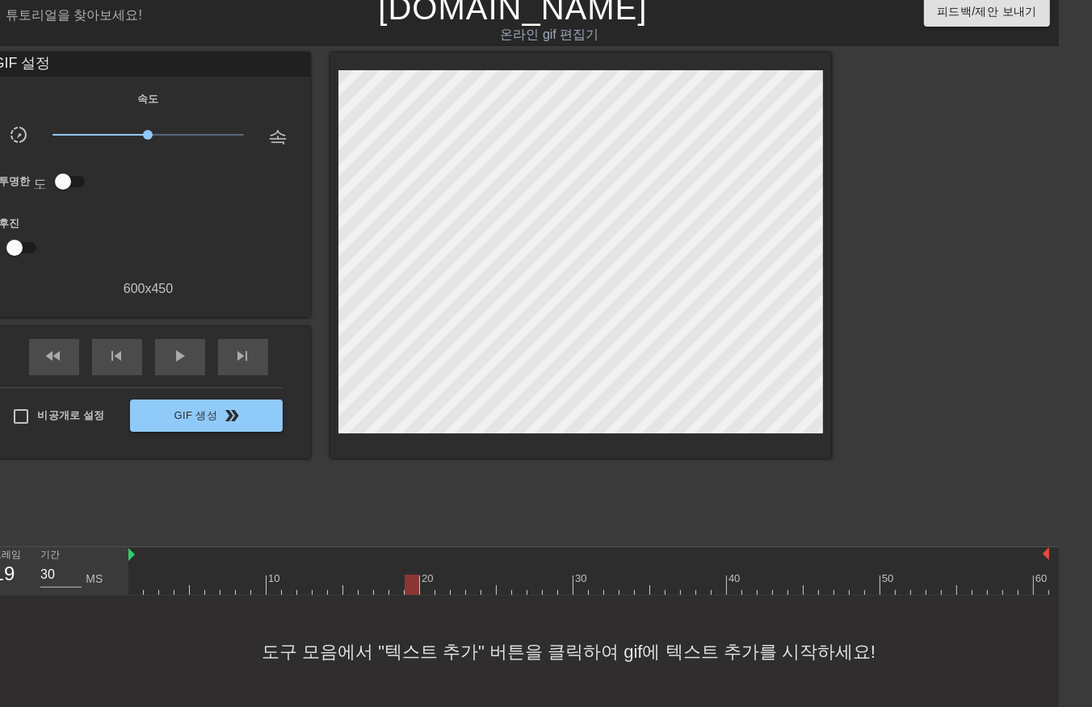
click at [424, 586] on div at bounding box center [588, 585] width 921 height 20
click at [436, 588] on div at bounding box center [588, 585] width 921 height 20
click at [452, 586] on div at bounding box center [588, 585] width 921 height 20
click at [472, 590] on div at bounding box center [588, 585] width 921 height 20
click at [485, 586] on div at bounding box center [588, 585] width 921 height 20
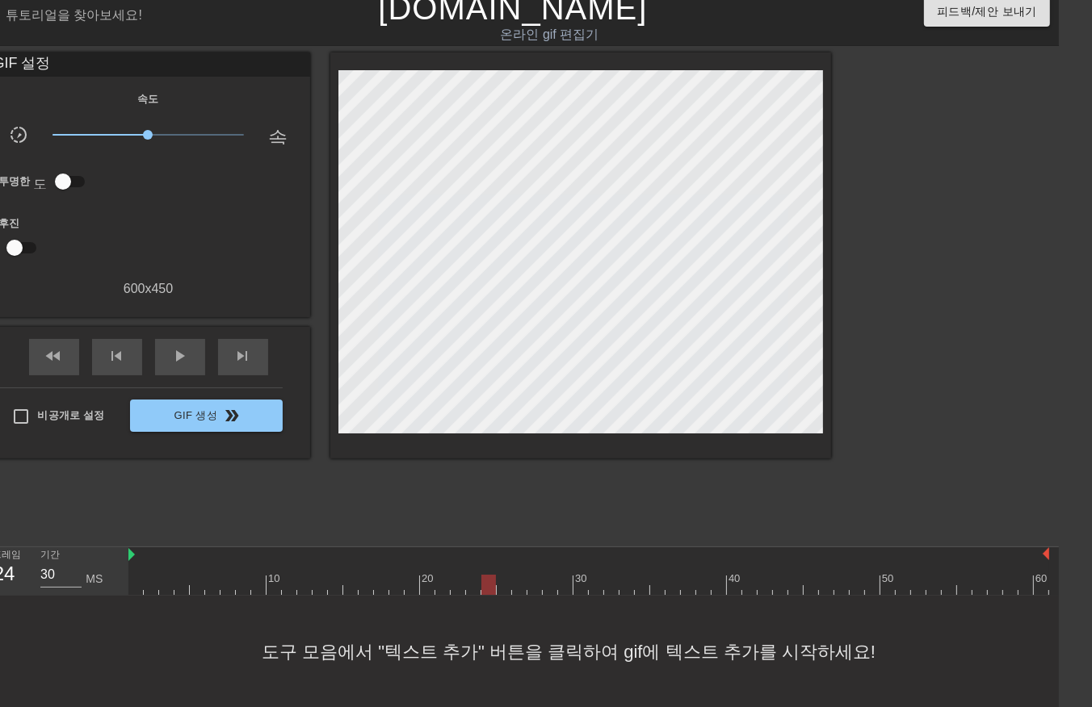
click at [502, 585] on div at bounding box center [588, 585] width 921 height 20
drag, startPoint x: 515, startPoint y: 588, endPoint x: 535, endPoint y: 592, distance: 19.8
click at [518, 591] on div at bounding box center [588, 585] width 921 height 20
click at [538, 591] on div at bounding box center [588, 585] width 921 height 20
drag, startPoint x: 547, startPoint y: 586, endPoint x: 558, endPoint y: 590, distance: 12.0
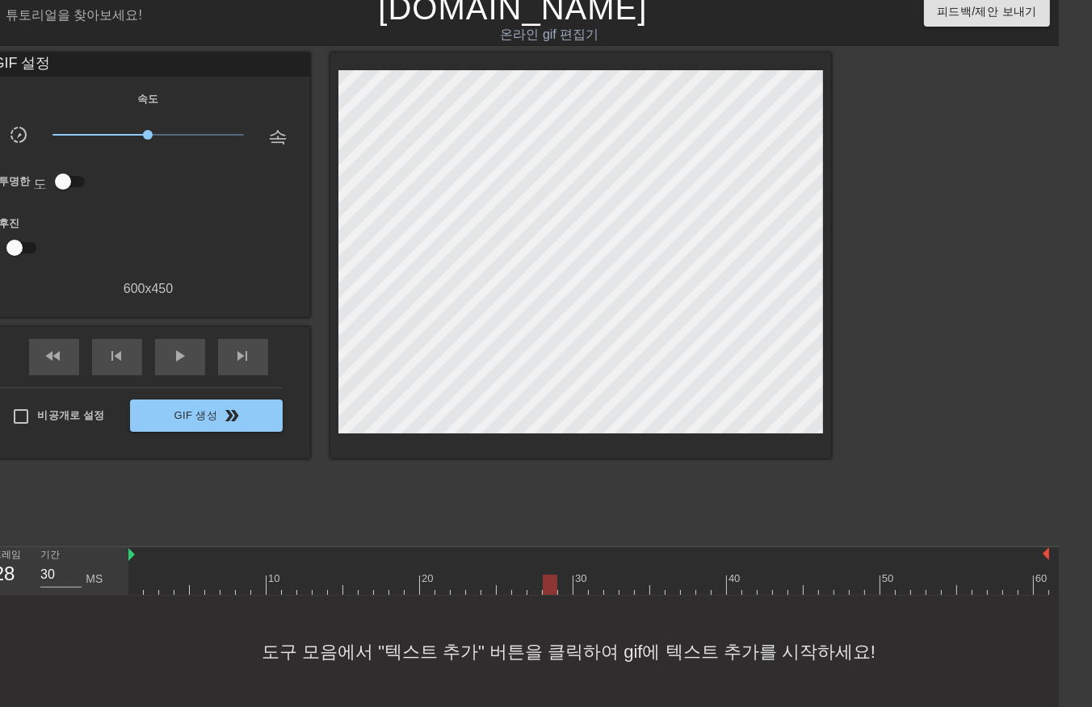
click at [550, 588] on div at bounding box center [588, 585] width 921 height 20
click at [561, 590] on div at bounding box center [588, 585] width 921 height 20
click at [576, 588] on div at bounding box center [588, 585] width 921 height 20
click at [595, 590] on div at bounding box center [588, 585] width 921 height 20
drag, startPoint x: 610, startPoint y: 590, endPoint x: 623, endPoint y: 594, distance: 13.5
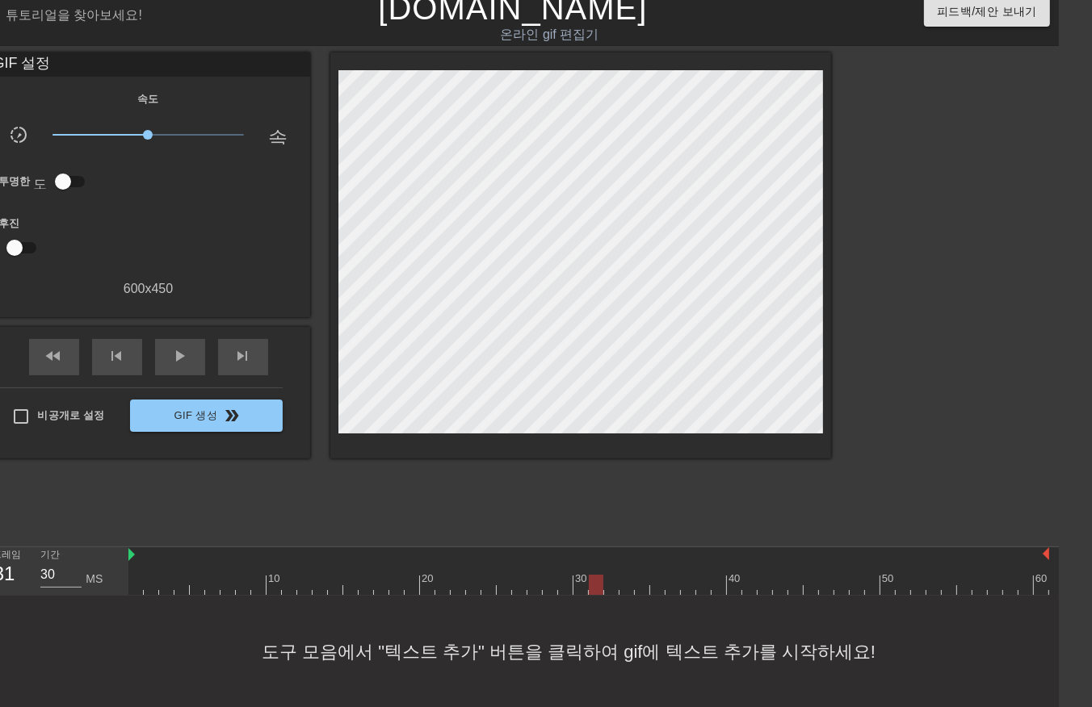
click at [614, 592] on div at bounding box center [588, 585] width 921 height 20
drag, startPoint x: 624, startPoint y: 587, endPoint x: 640, endPoint y: 584, distance: 15.7
click at [626, 590] on div at bounding box center [588, 585] width 921 height 20
click at [642, 585] on div at bounding box center [588, 585] width 921 height 20
click at [656, 591] on div at bounding box center [588, 585] width 921 height 20
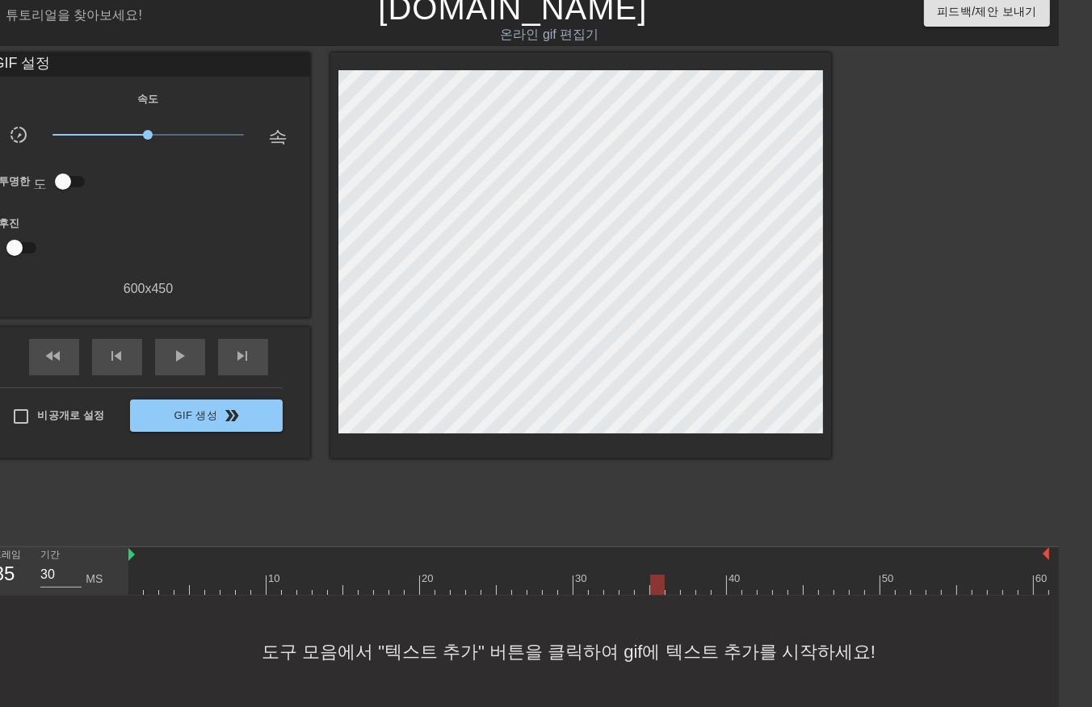
click at [673, 590] on div at bounding box center [588, 585] width 921 height 20
click at [687, 594] on div at bounding box center [588, 585] width 921 height 20
click at [703, 586] on div at bounding box center [588, 585] width 921 height 20
click at [712, 585] on div at bounding box center [588, 585] width 921 height 20
drag, startPoint x: 732, startPoint y: 582, endPoint x: 736, endPoint y: 590, distance: 9.0
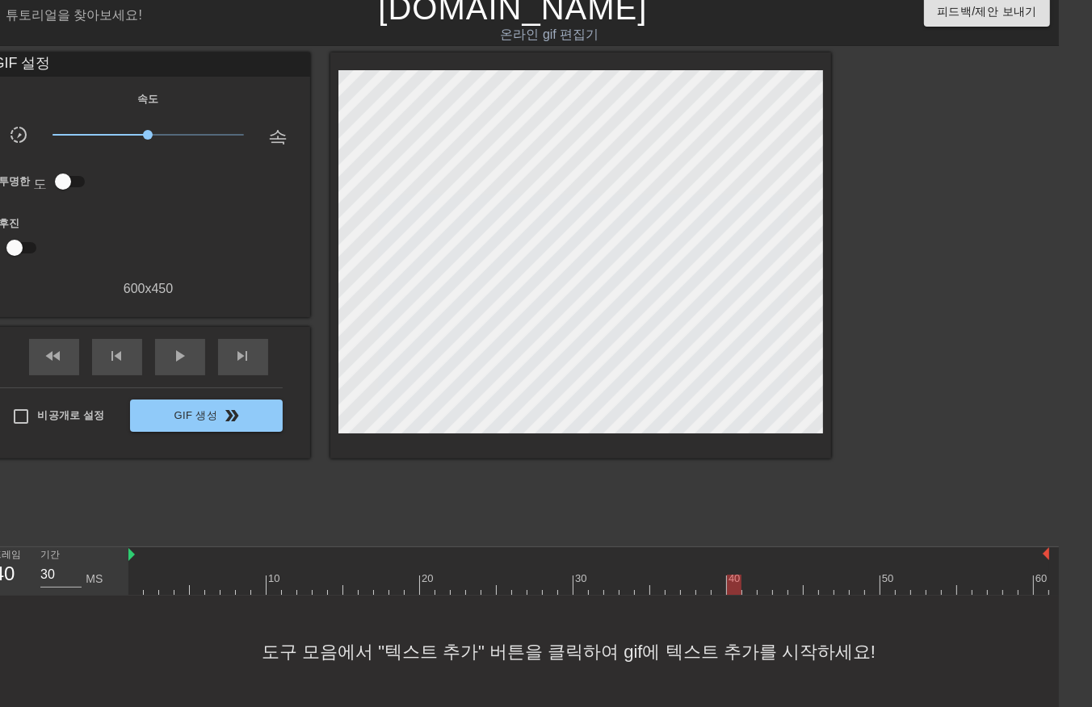
click at [735, 590] on div at bounding box center [588, 585] width 921 height 20
drag, startPoint x: 745, startPoint y: 583, endPoint x: 759, endPoint y: 590, distance: 15.2
click at [748, 587] on div at bounding box center [588, 585] width 921 height 20
click at [762, 590] on div at bounding box center [588, 585] width 921 height 20
drag, startPoint x: 775, startPoint y: 582, endPoint x: 785, endPoint y: 579, distance: 10.2
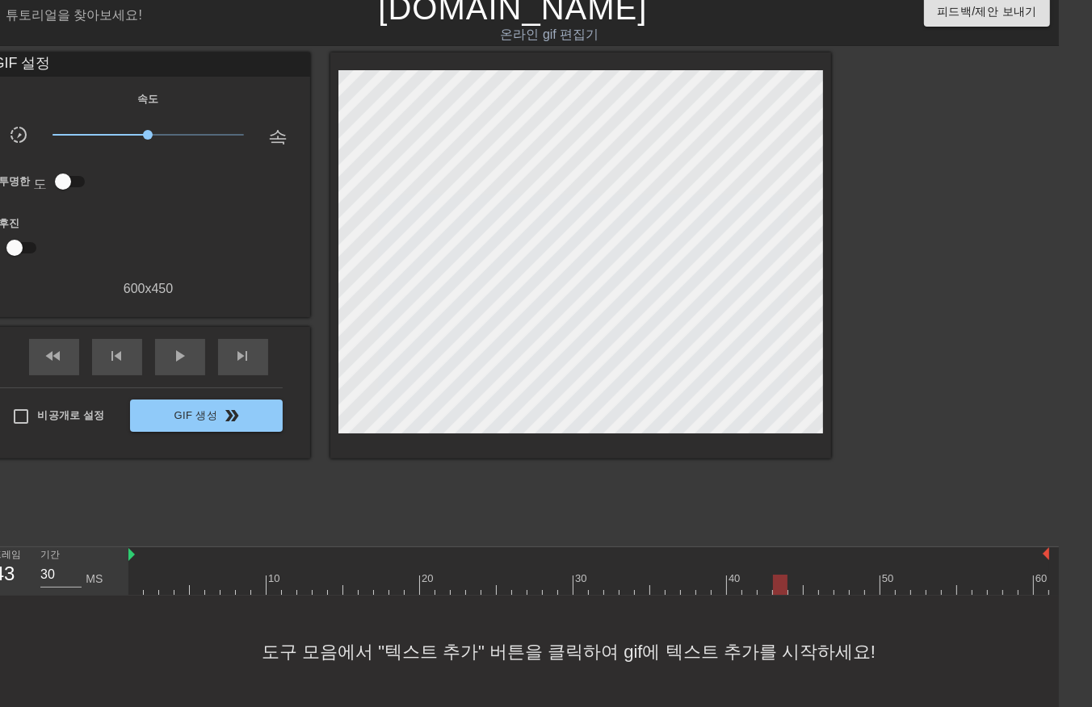
click at [775, 584] on div at bounding box center [588, 585] width 921 height 20
click at [792, 582] on div at bounding box center [588, 585] width 921 height 20
drag, startPoint x: 816, startPoint y: 585, endPoint x: 820, endPoint y: 594, distance: 9.8
click at [820, 594] on div at bounding box center [588, 585] width 921 height 20
click at [814, 588] on div at bounding box center [588, 585] width 921 height 20
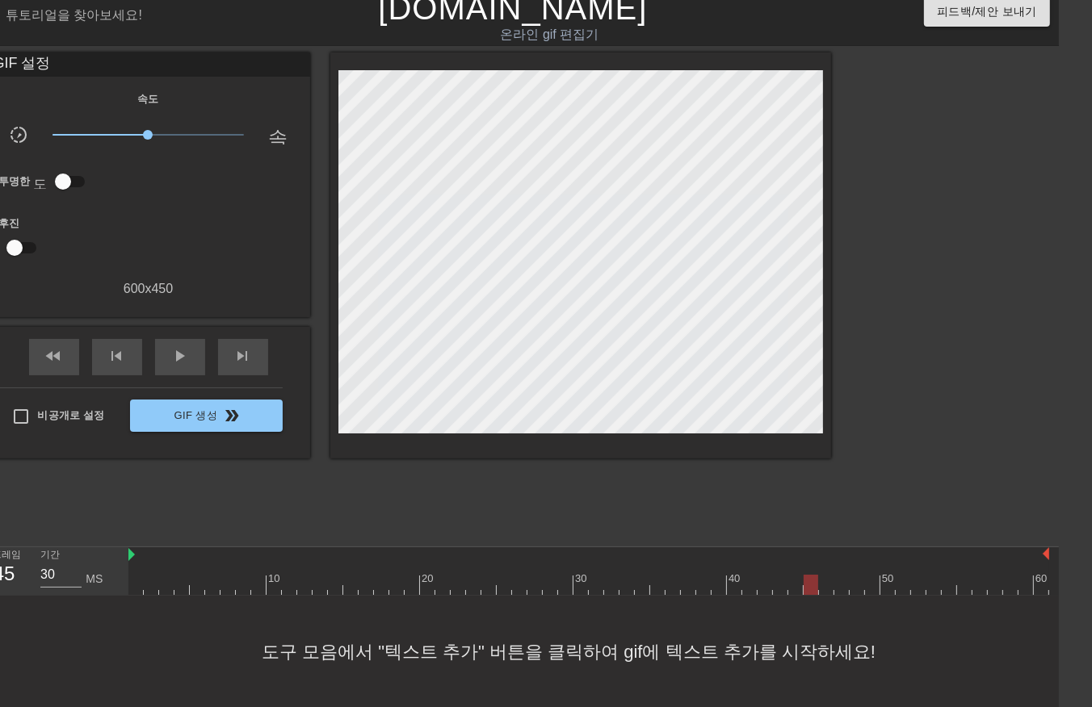
click at [824, 586] on div at bounding box center [588, 585] width 921 height 20
click at [836, 586] on div at bounding box center [588, 585] width 921 height 20
click at [854, 585] on div at bounding box center [588, 585] width 921 height 20
drag, startPoint x: 869, startPoint y: 585, endPoint x: 883, endPoint y: 587, distance: 13.9
click at [871, 586] on div at bounding box center [588, 585] width 921 height 20
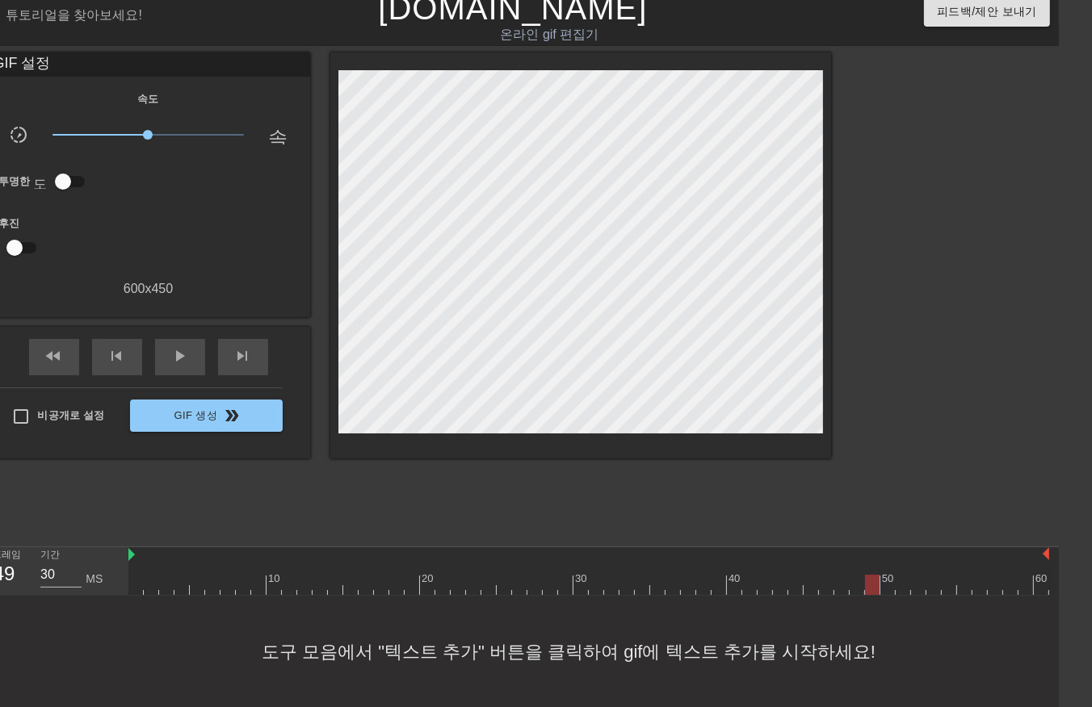
drag, startPoint x: 885, startPoint y: 579, endPoint x: 889, endPoint y: 588, distance: 9.8
click at [886, 587] on div at bounding box center [588, 585] width 921 height 20
drag, startPoint x: 899, startPoint y: 582, endPoint x: 909, endPoint y: 586, distance: 10.8
click at [901, 584] on div at bounding box center [588, 585] width 921 height 20
drag, startPoint x: 911, startPoint y: 585, endPoint x: 923, endPoint y: 590, distance: 13.4
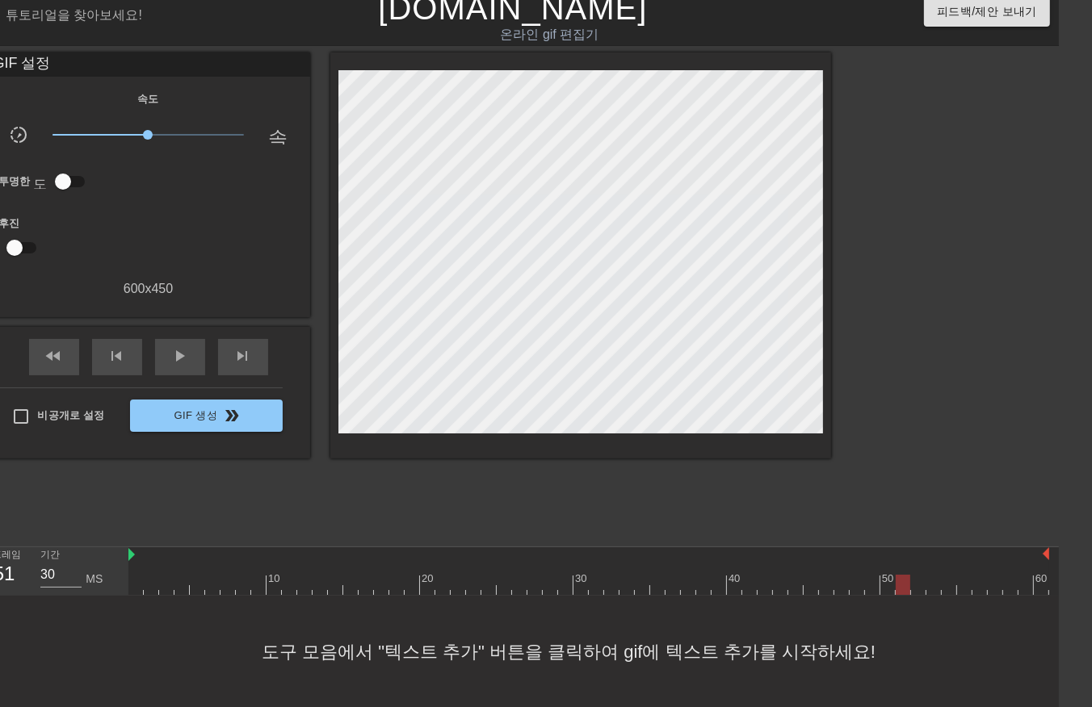
click at [917, 588] on div at bounding box center [588, 585] width 921 height 20
drag, startPoint x: 931, startPoint y: 579, endPoint x: 938, endPoint y: 586, distance: 9.1
click at [934, 584] on div at bounding box center [588, 585] width 921 height 20
drag, startPoint x: 947, startPoint y: 578, endPoint x: 957, endPoint y: 584, distance: 11.2
click at [947, 582] on div at bounding box center [588, 585] width 921 height 20
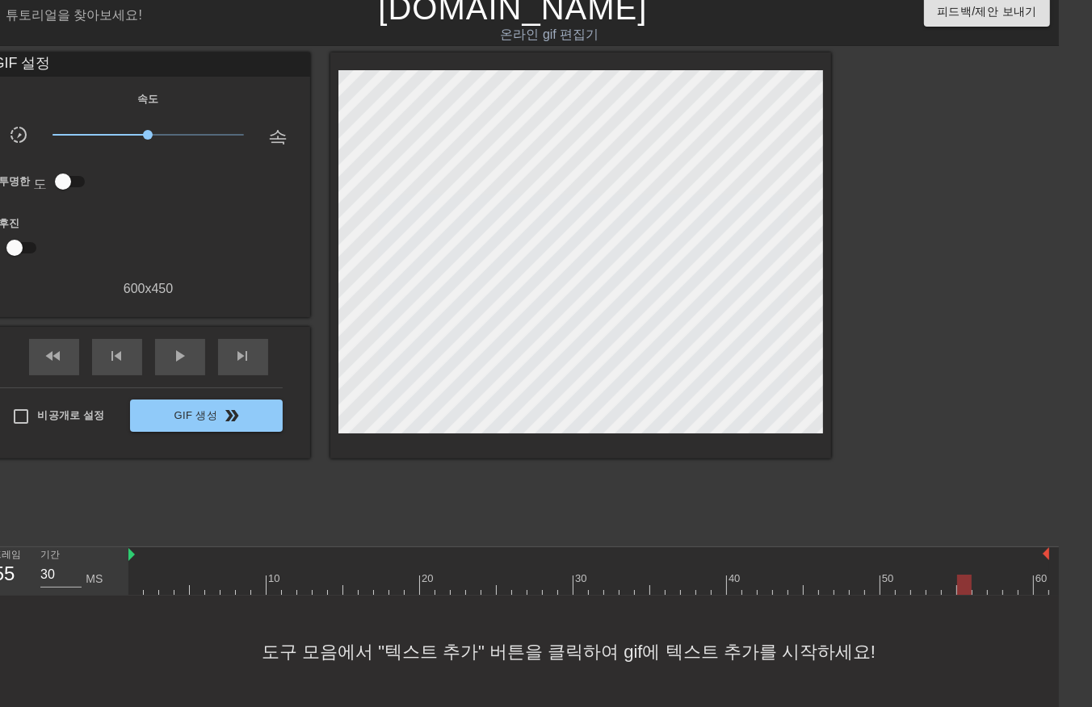
click at [959, 585] on div at bounding box center [588, 585] width 921 height 20
drag, startPoint x: 977, startPoint y: 587, endPoint x: 992, endPoint y: 586, distance: 14.6
click at [978, 590] on div at bounding box center [588, 585] width 921 height 20
drag, startPoint x: 991, startPoint y: 579, endPoint x: 997, endPoint y: 585, distance: 8.6
click at [996, 584] on div at bounding box center [588, 585] width 921 height 20
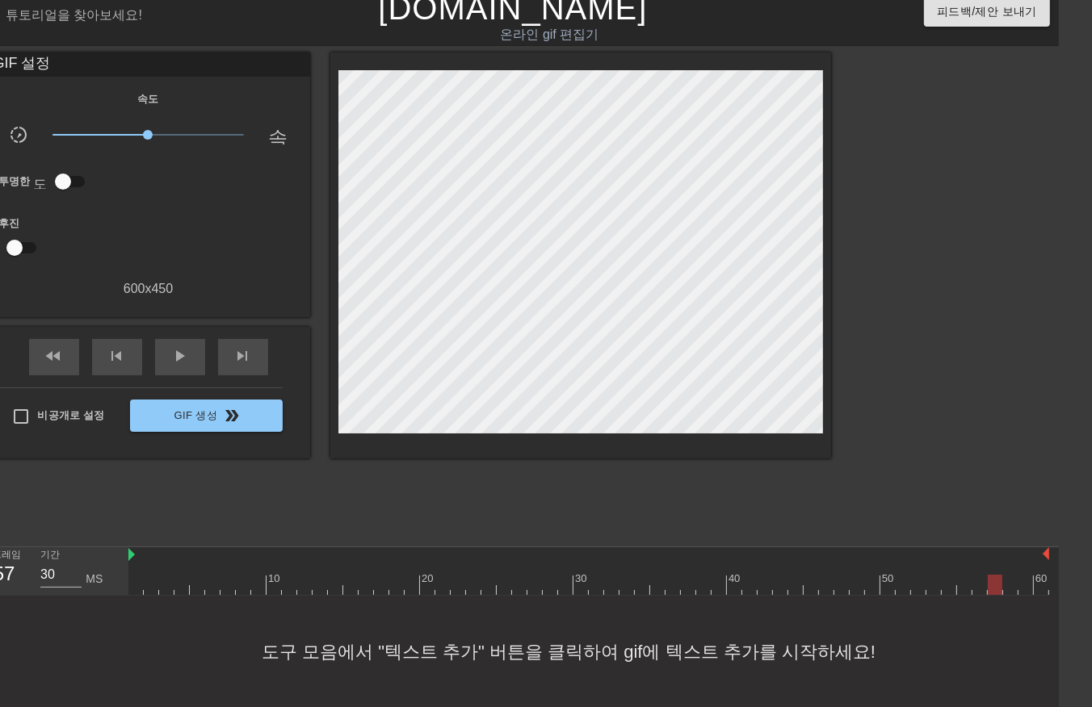
click at [1006, 584] on div at bounding box center [588, 585] width 921 height 20
click at [1018, 582] on div at bounding box center [588, 585] width 921 height 20
click at [1037, 578] on div at bounding box center [588, 585] width 921 height 20
click at [1052, 579] on div "10 20 30 40 50 60" at bounding box center [593, 572] width 930 height 48
click at [1053, 588] on div "10 20 30 40 50 60" at bounding box center [593, 572] width 930 height 48
